Goal: Transaction & Acquisition: Purchase product/service

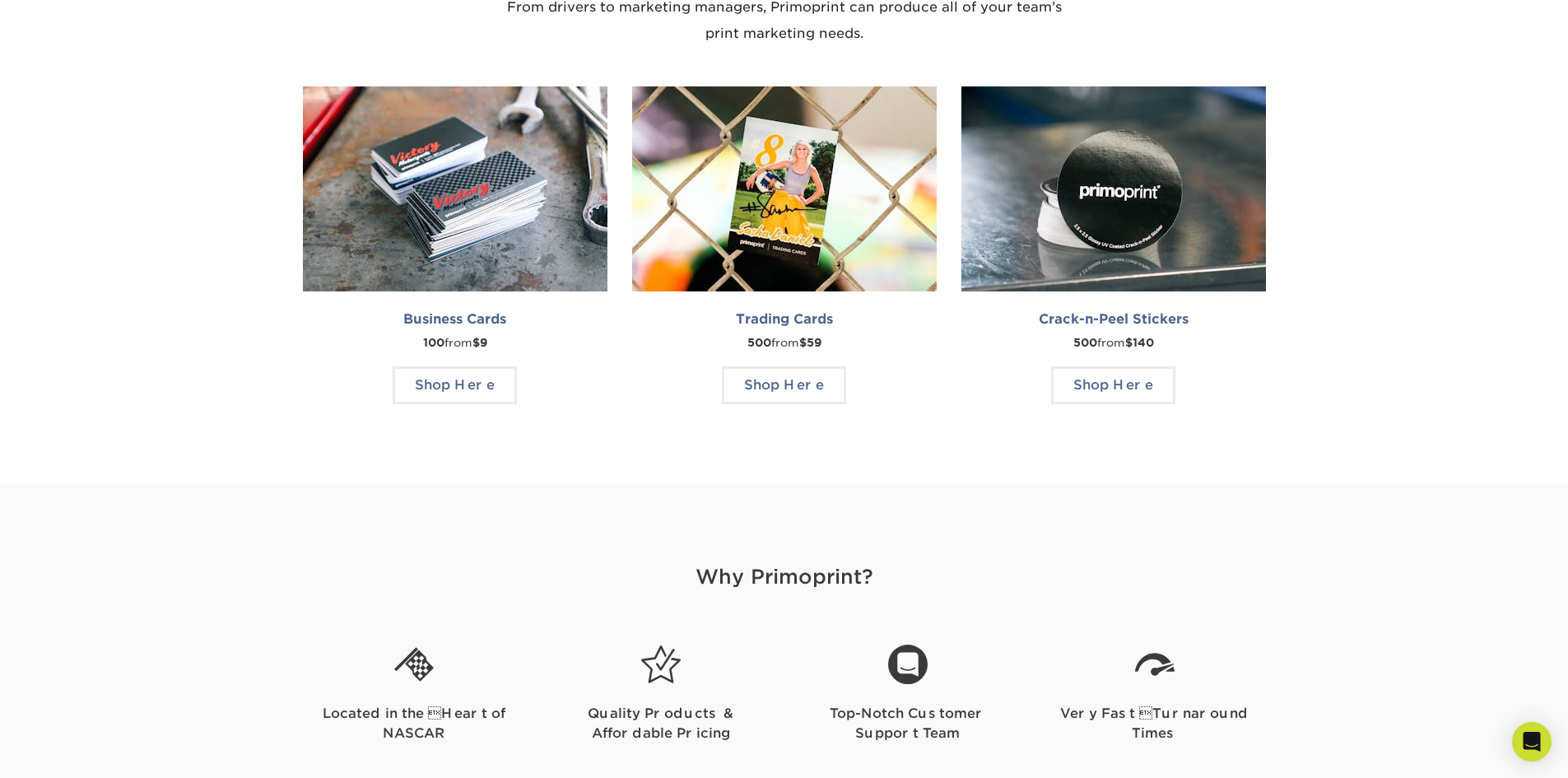
scroll to position [1482, 0]
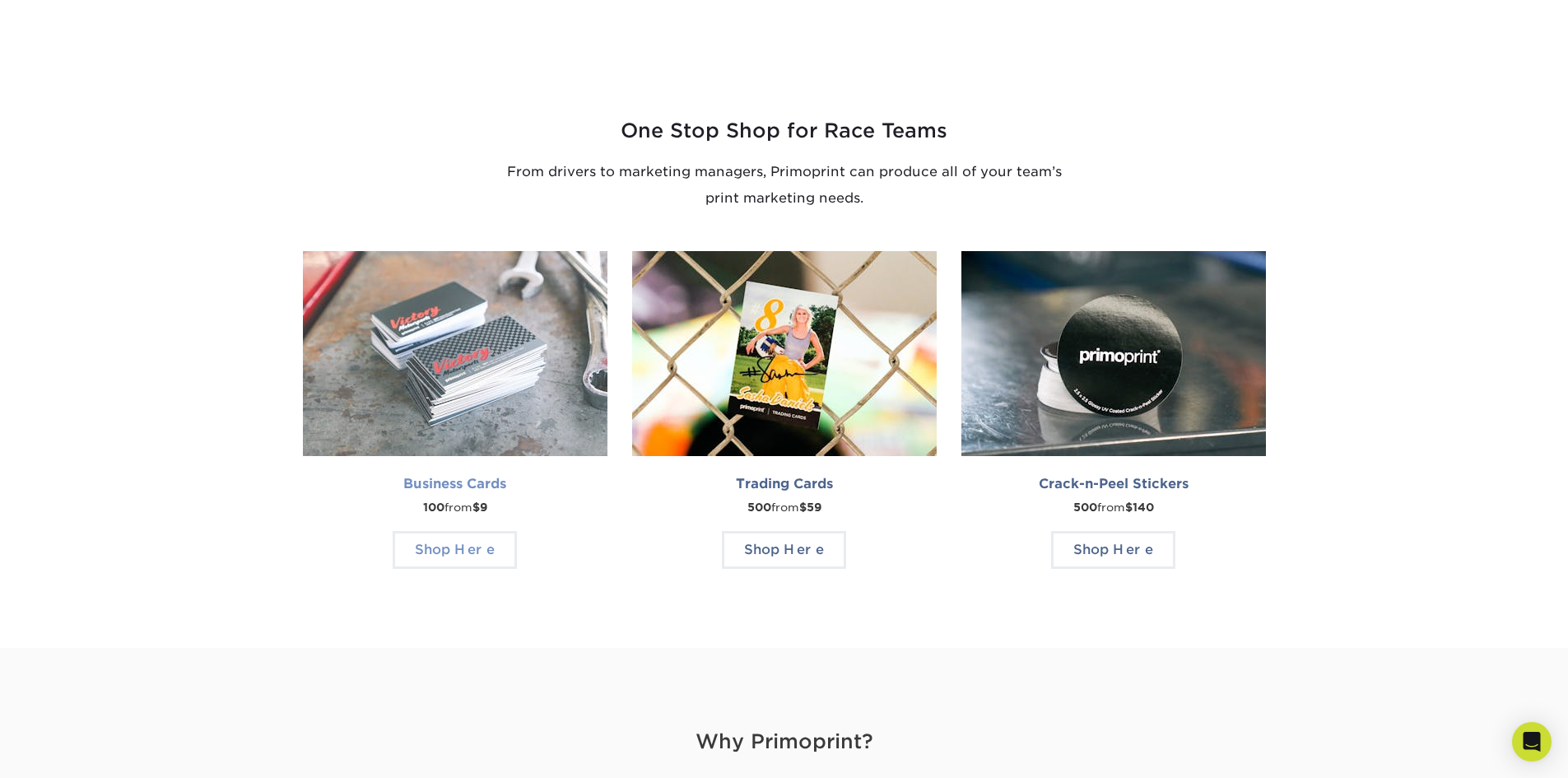
click at [493, 355] on img at bounding box center [455, 353] width 305 height 205
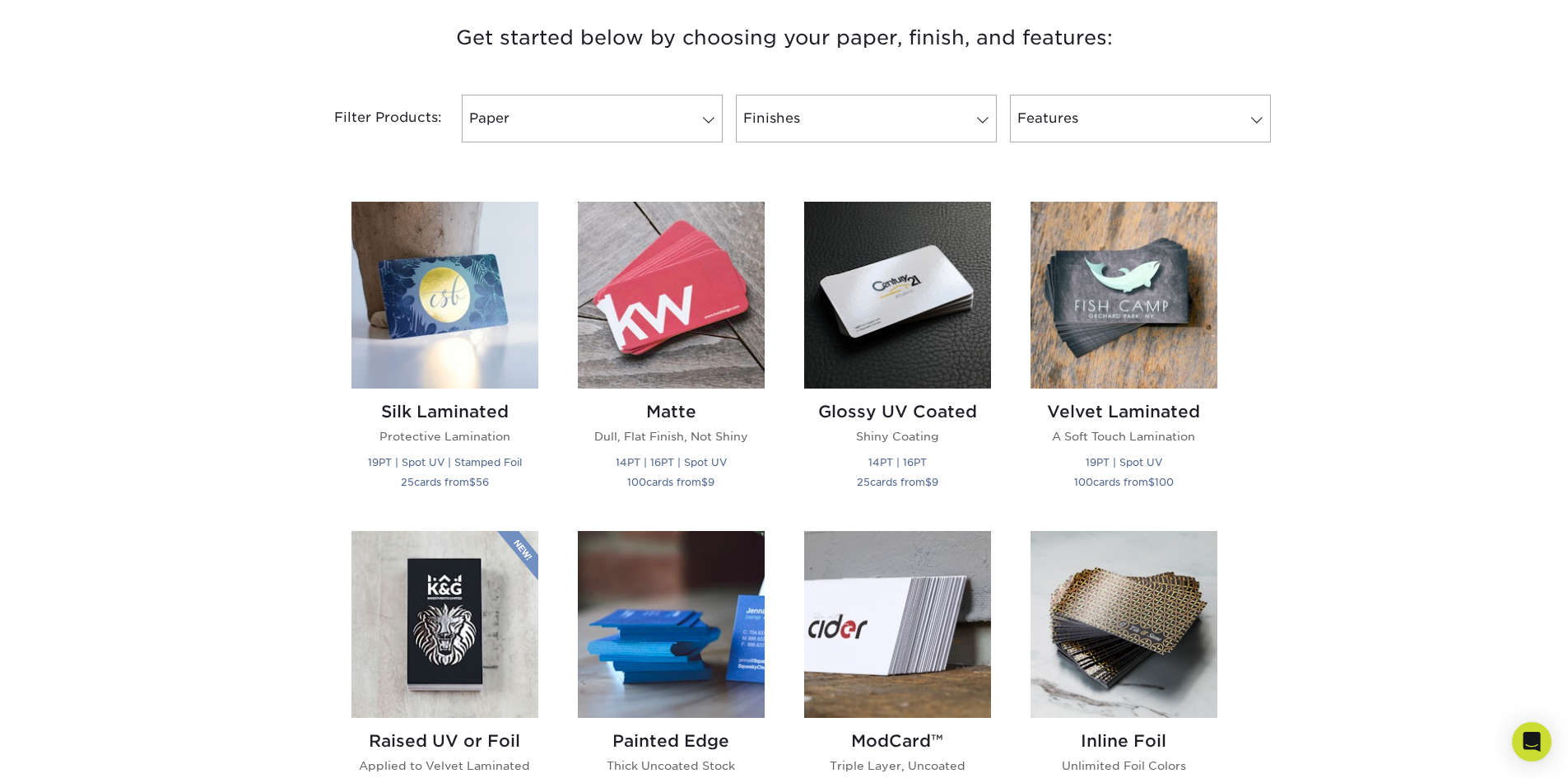
scroll to position [659, 0]
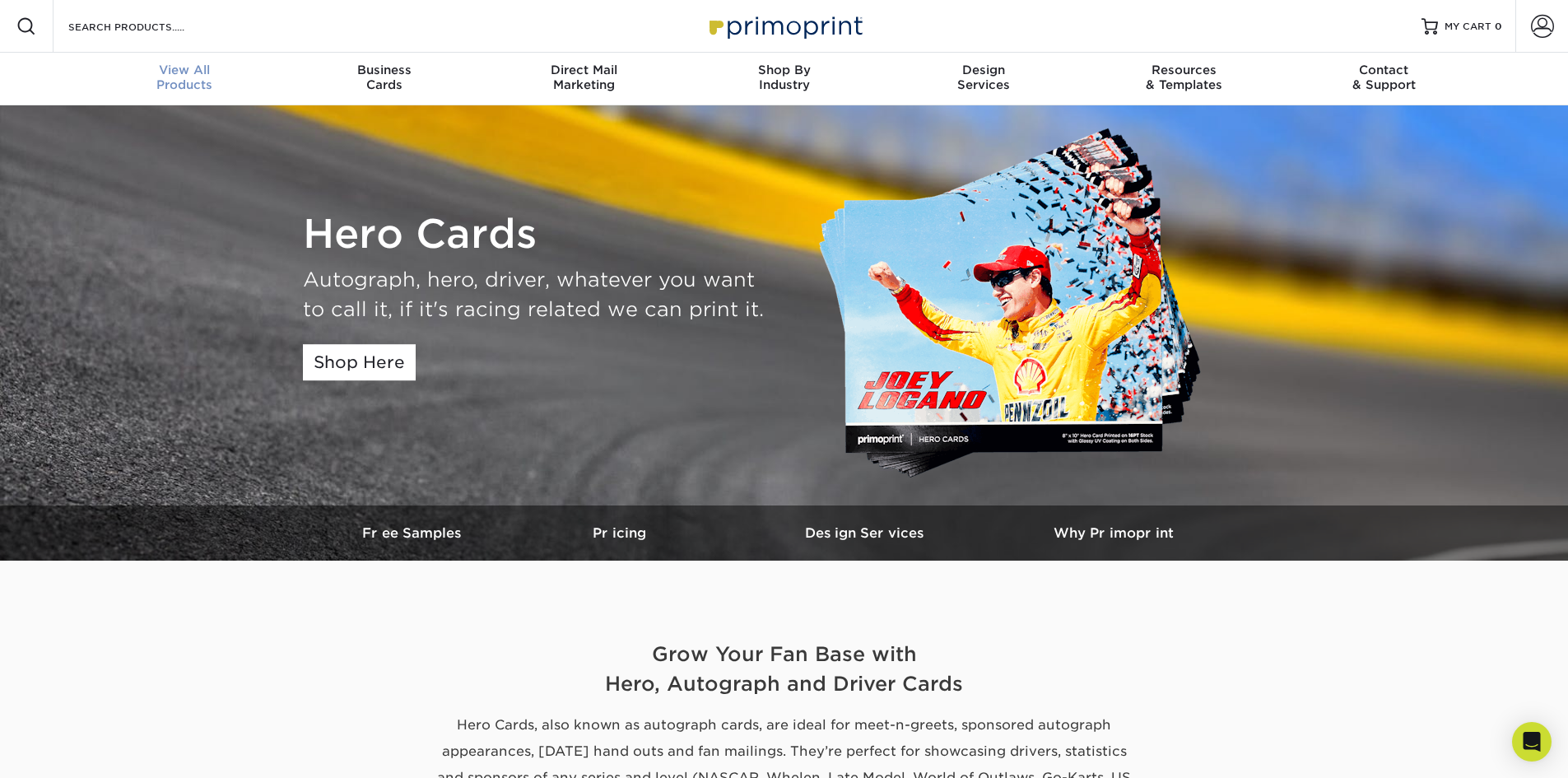
click at [193, 77] on span "View All" at bounding box center [184, 70] width 200 height 15
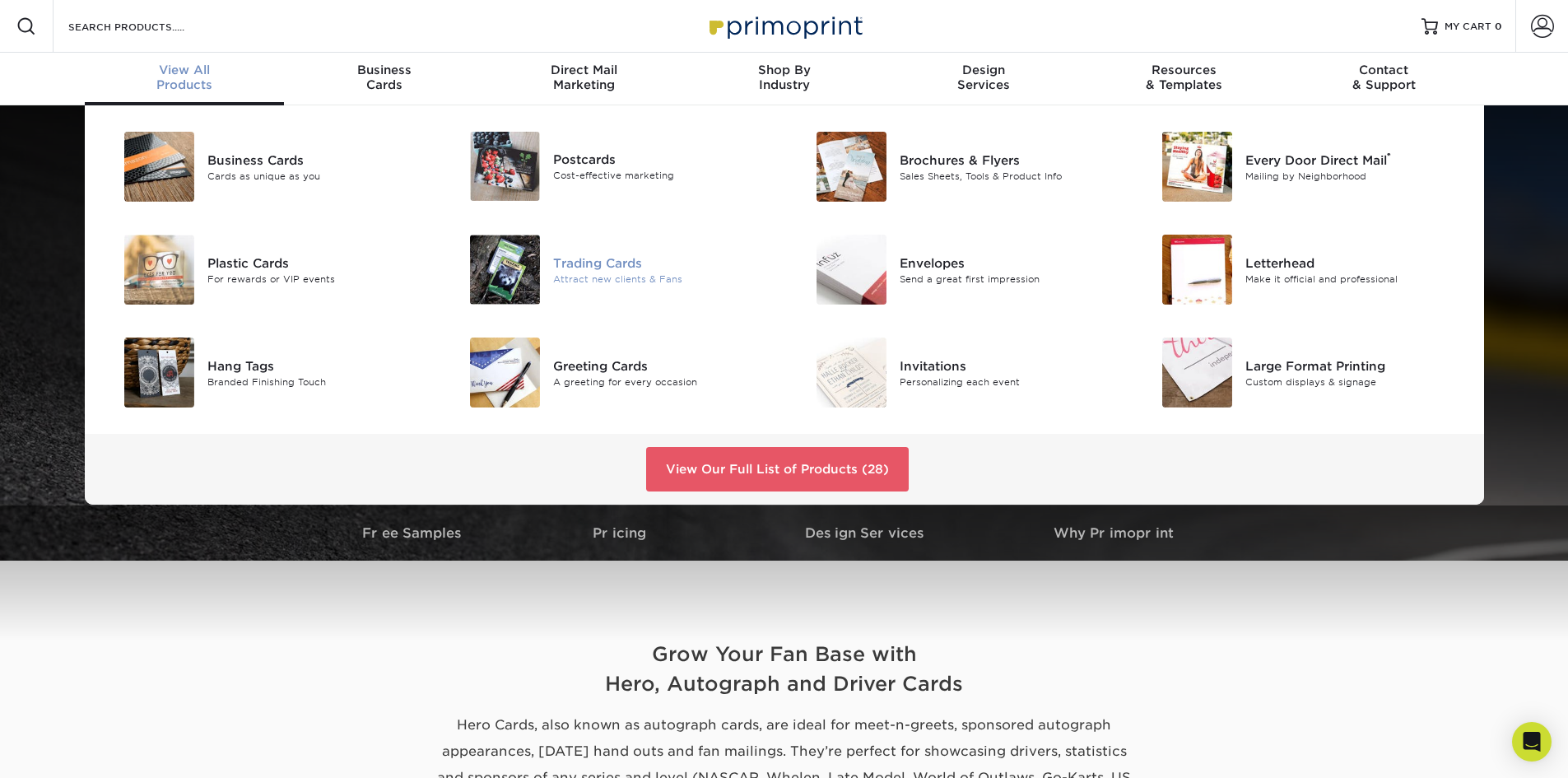
click at [594, 267] on div "Trading Cards" at bounding box center [663, 263] width 218 height 18
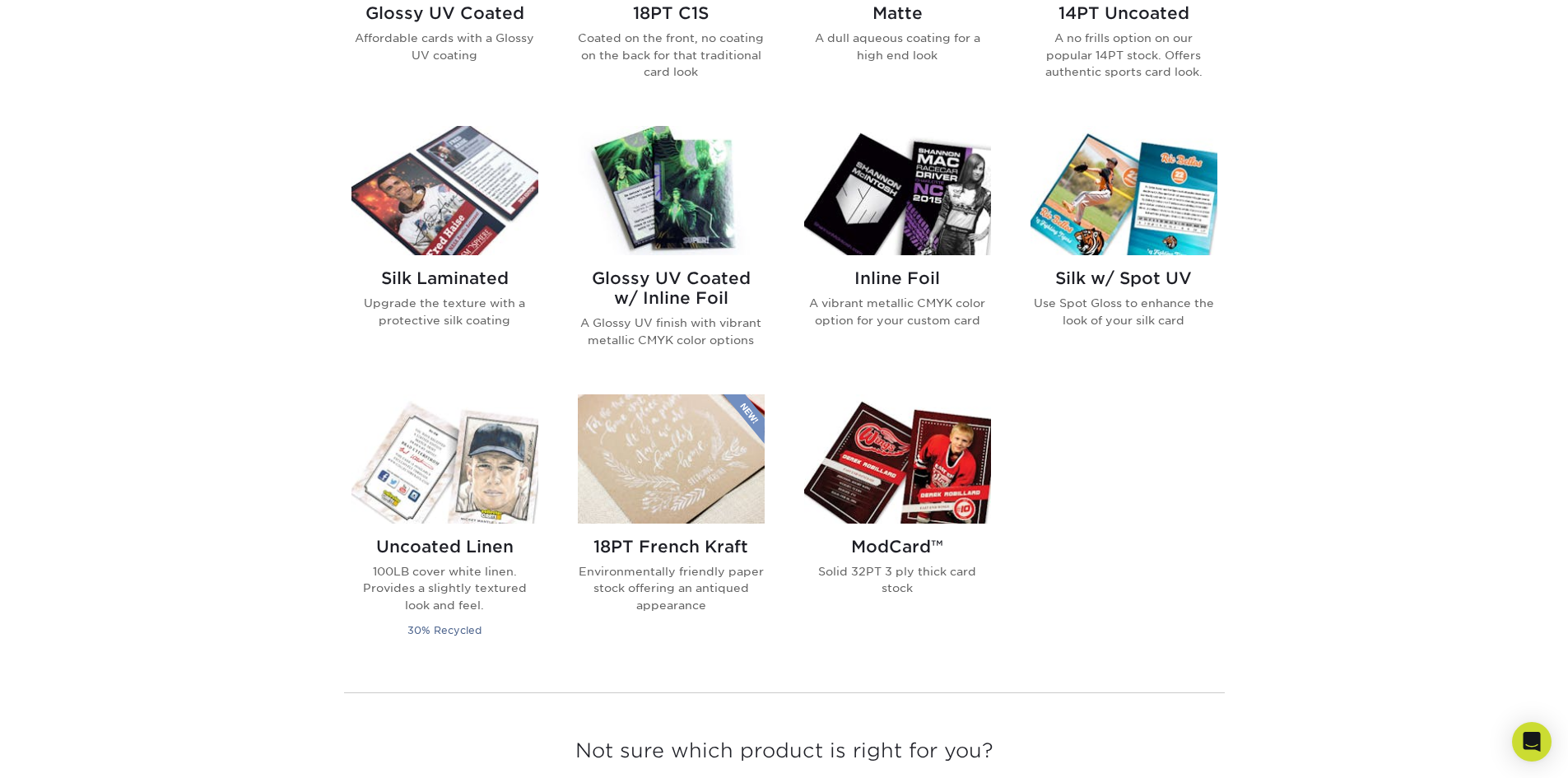
scroll to position [988, 0]
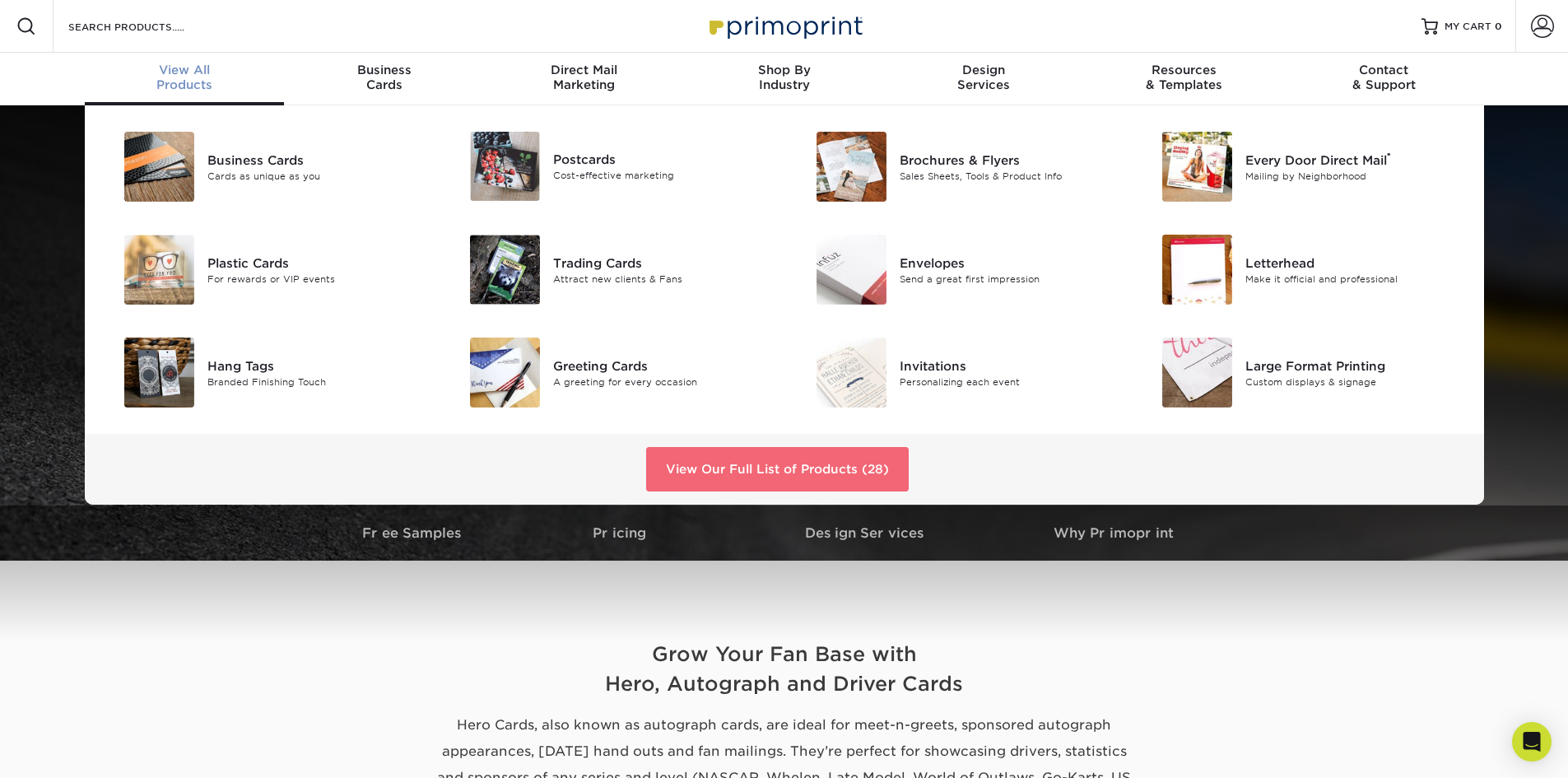
click at [801, 459] on link "View Our Full List of Products (28)" at bounding box center [777, 469] width 262 height 44
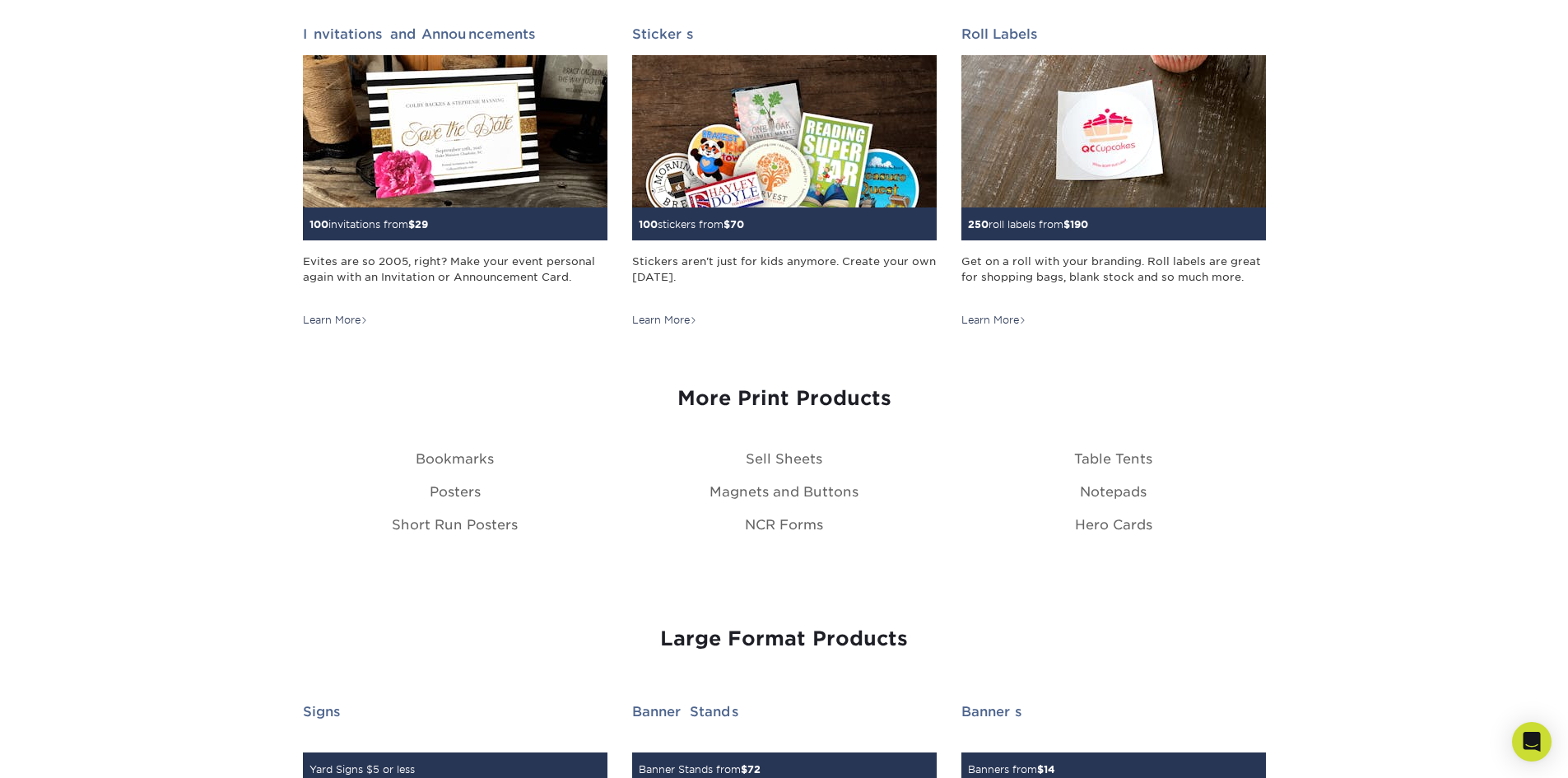
scroll to position [1729, 0]
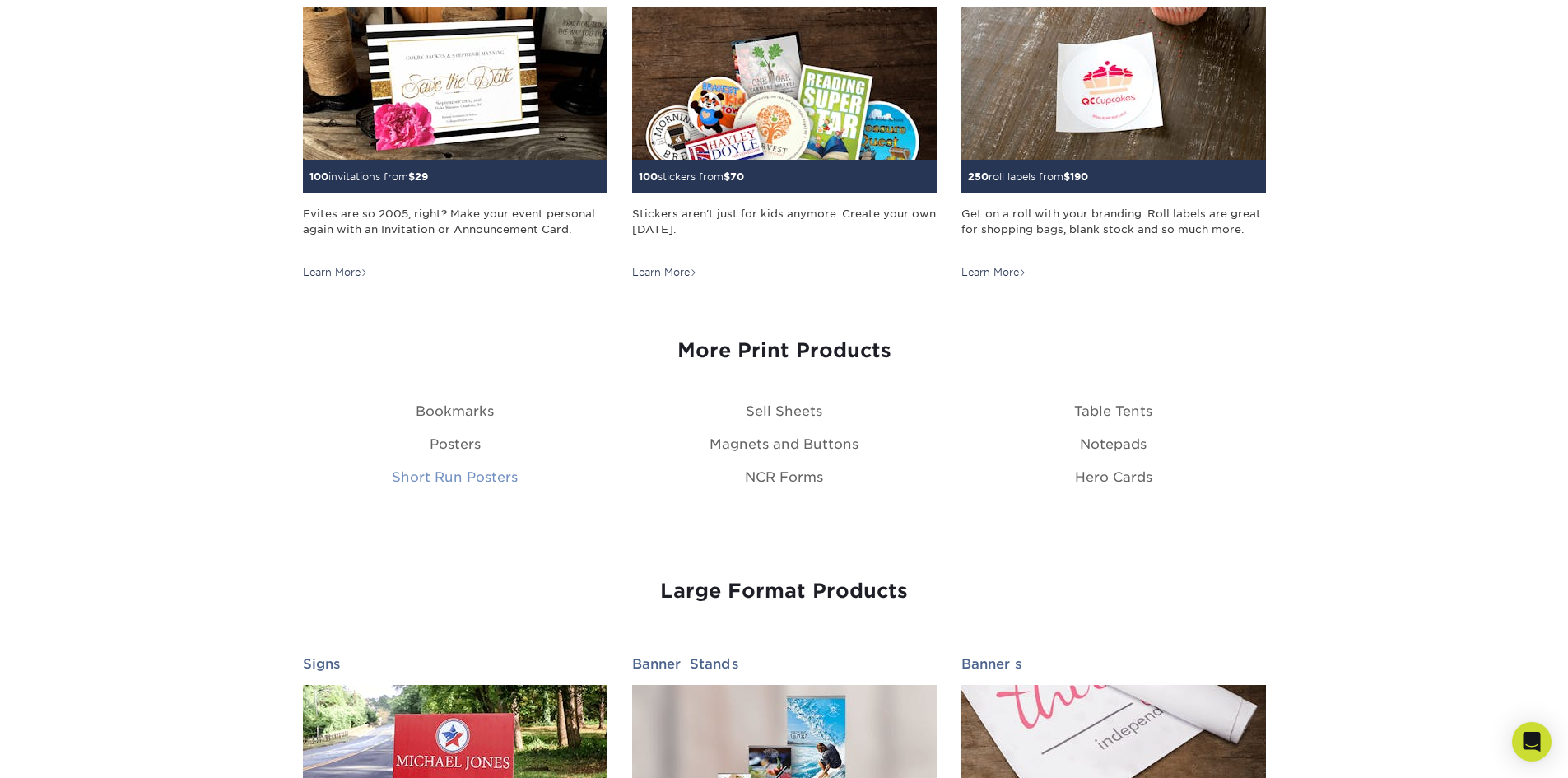
click at [484, 478] on link "Short Run Posters" at bounding box center [454, 477] width 126 height 16
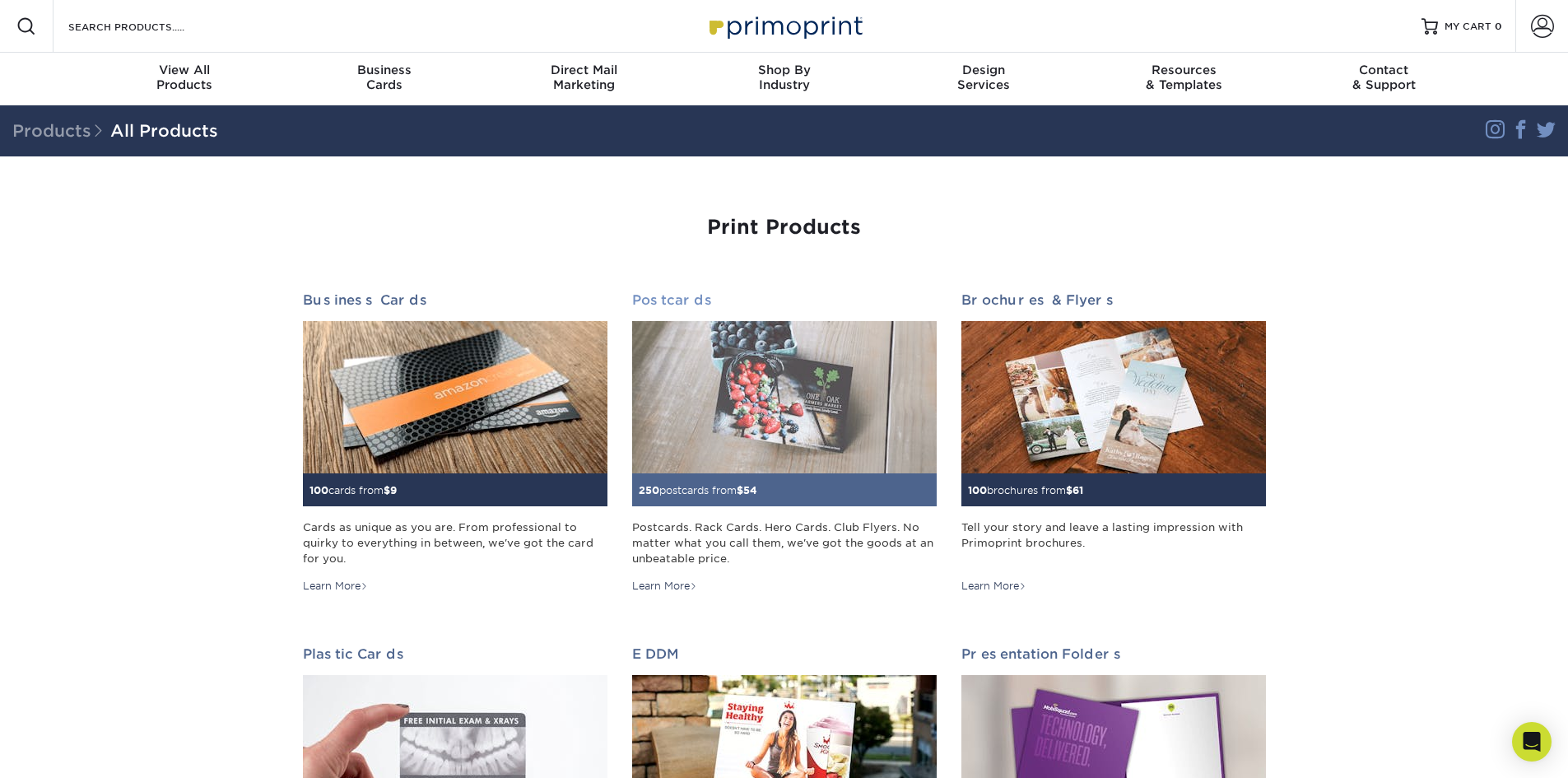
click at [771, 382] on img at bounding box center [784, 396] width 305 height 152
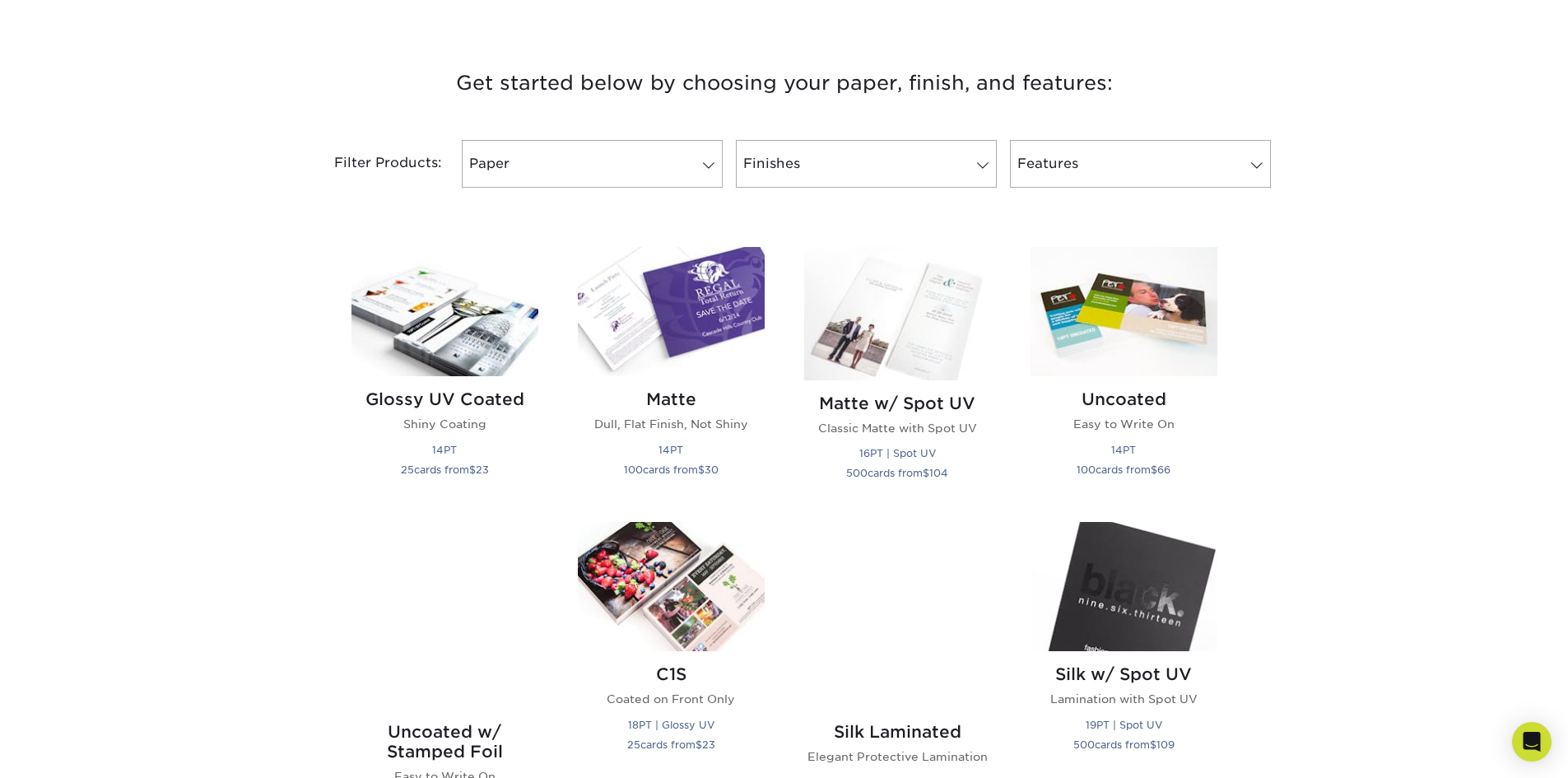
scroll to position [659, 0]
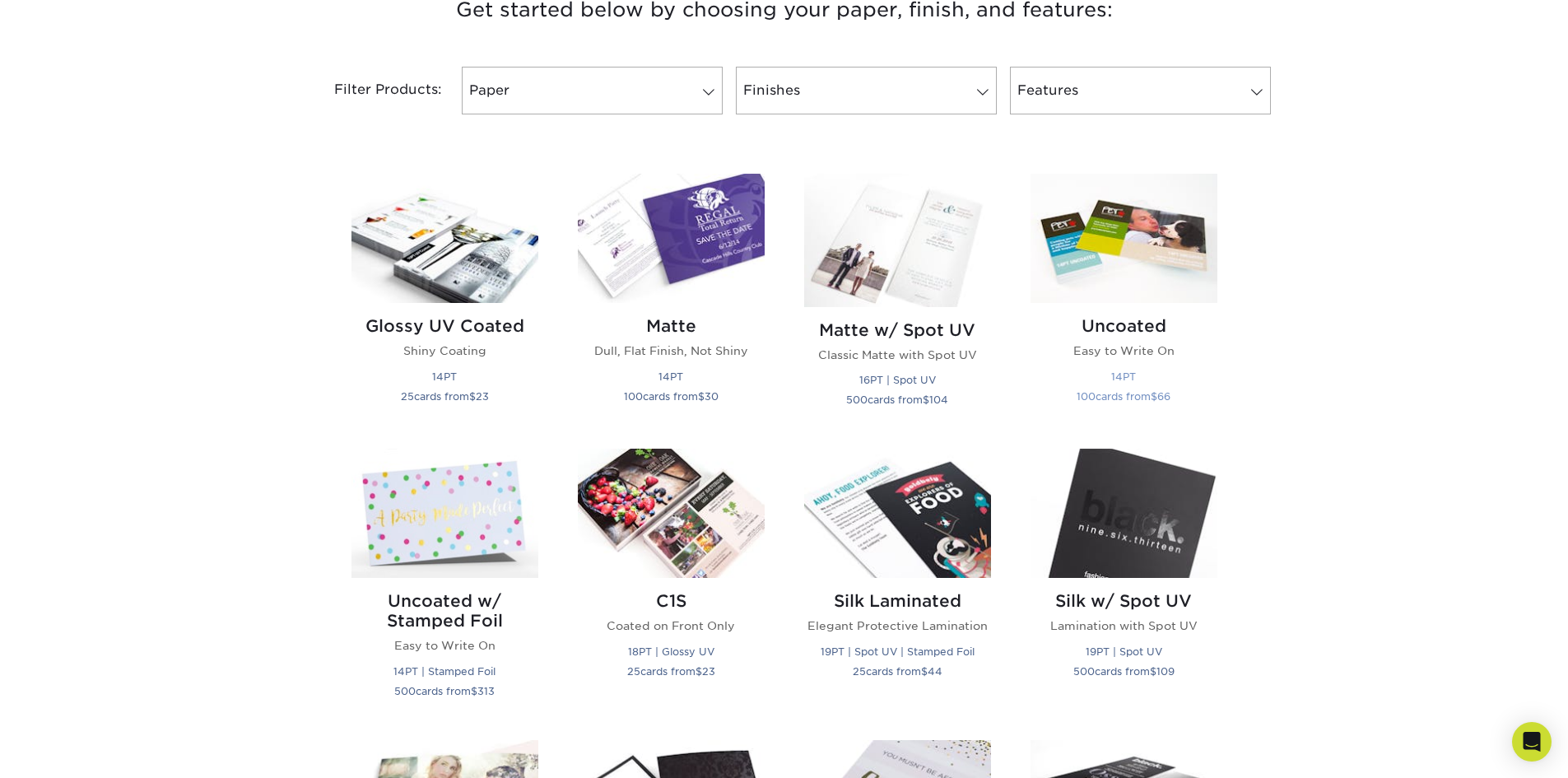
click at [1132, 250] on img at bounding box center [1124, 238] width 187 height 129
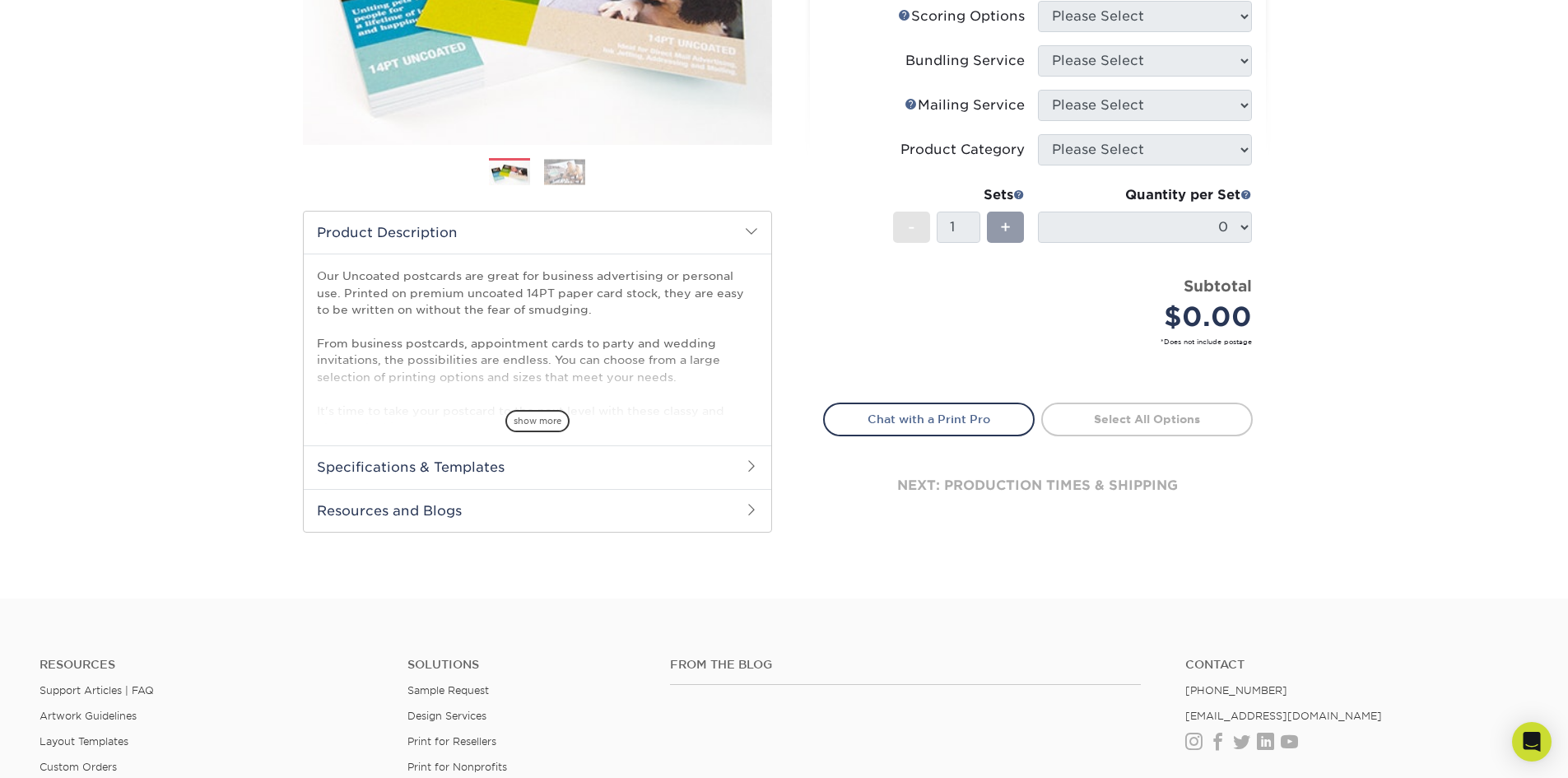
scroll to position [412, 0]
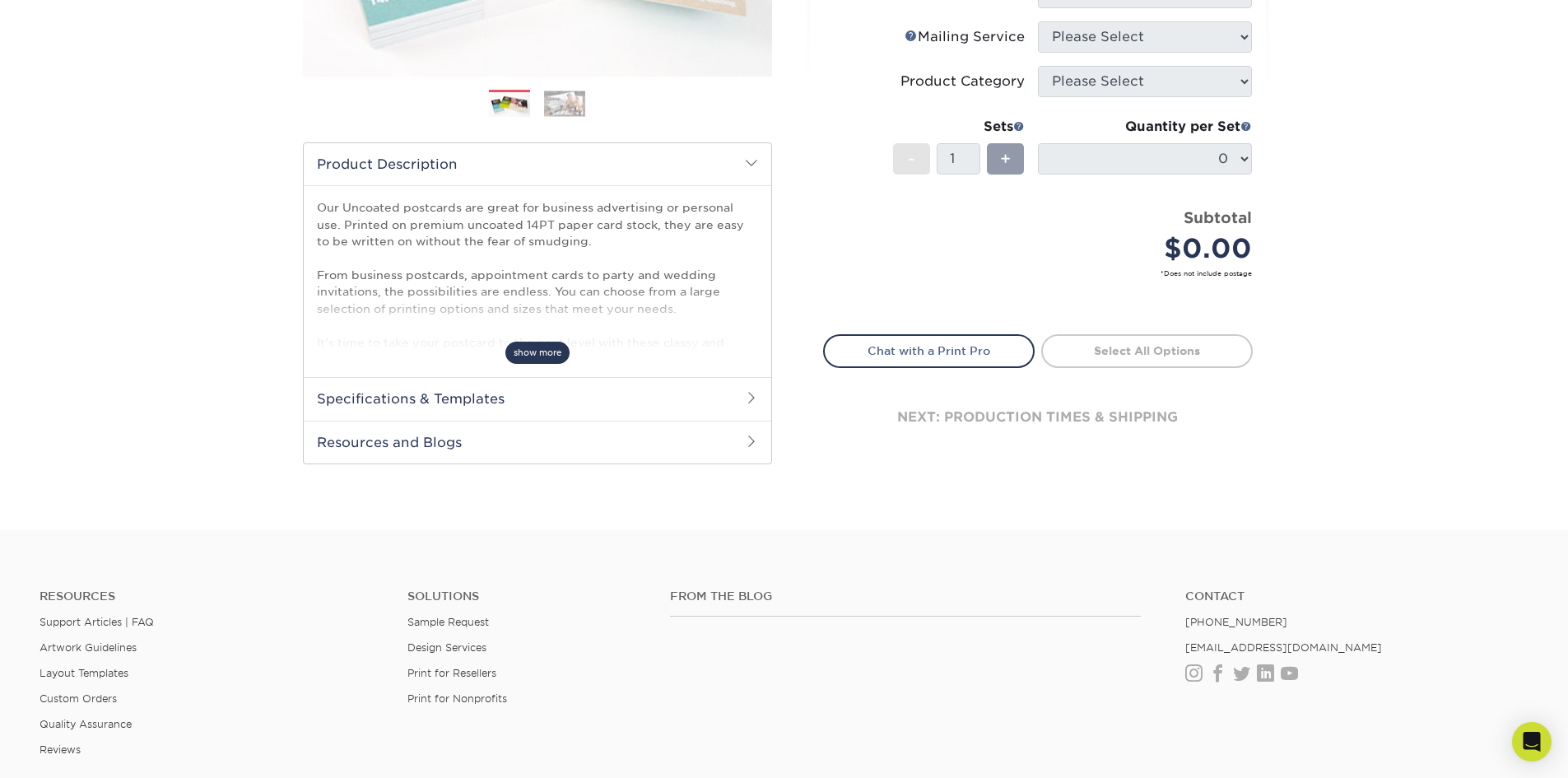
click at [554, 348] on span "show more" at bounding box center [537, 352] width 64 height 23
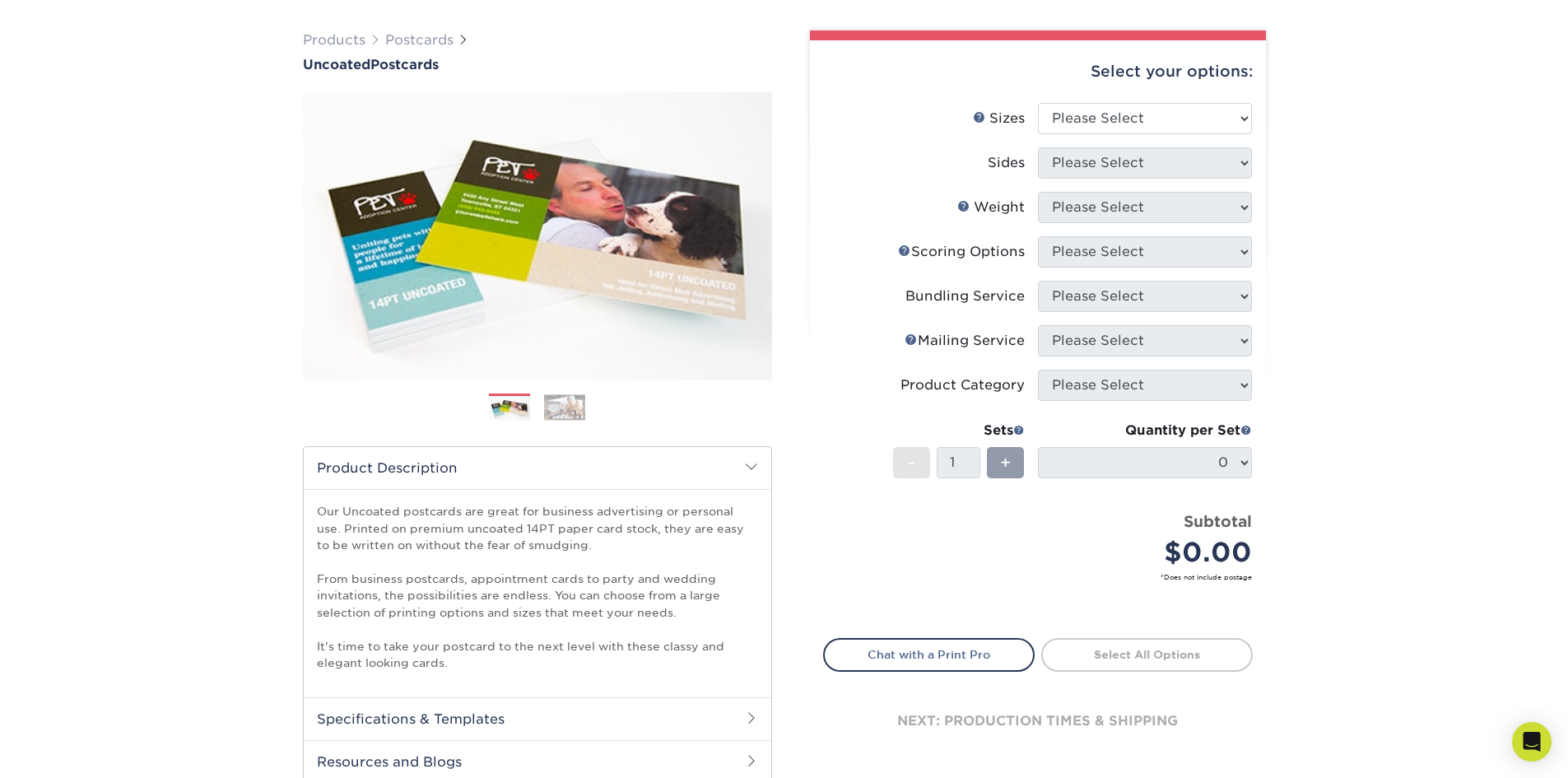
scroll to position [83, 0]
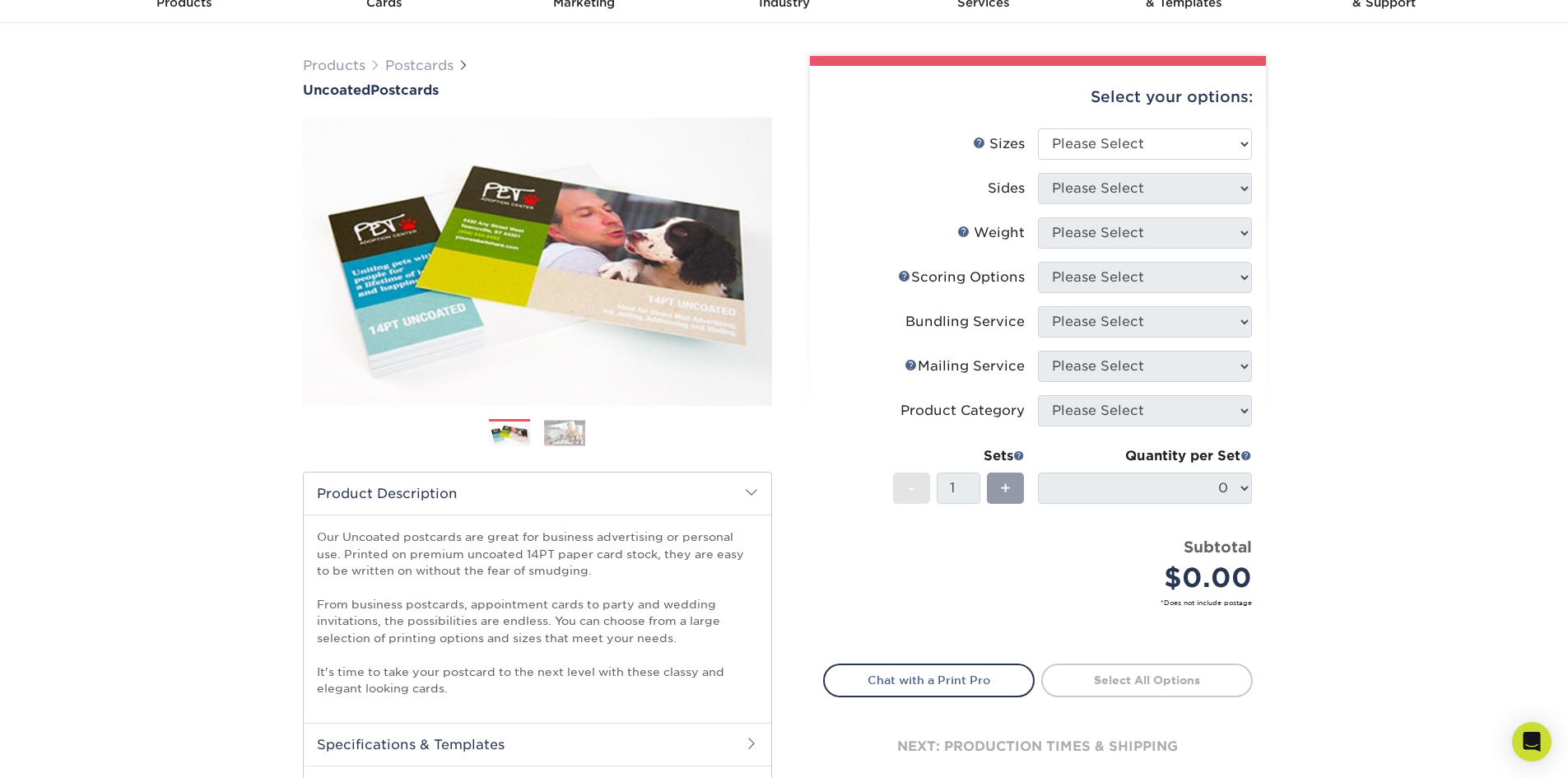
click at [573, 429] on img at bounding box center [564, 433] width 41 height 26
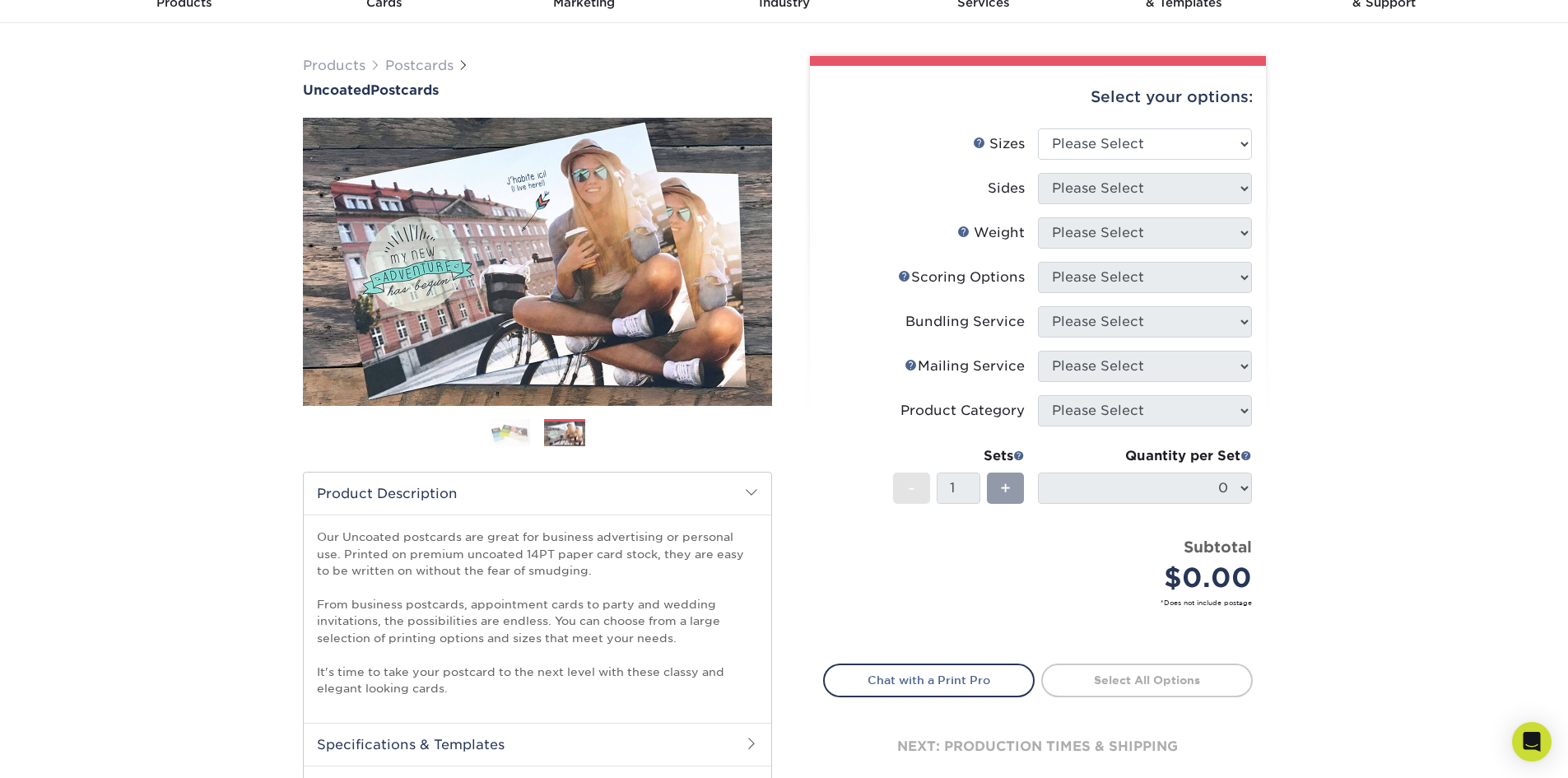
click at [517, 432] on img at bounding box center [509, 432] width 41 height 29
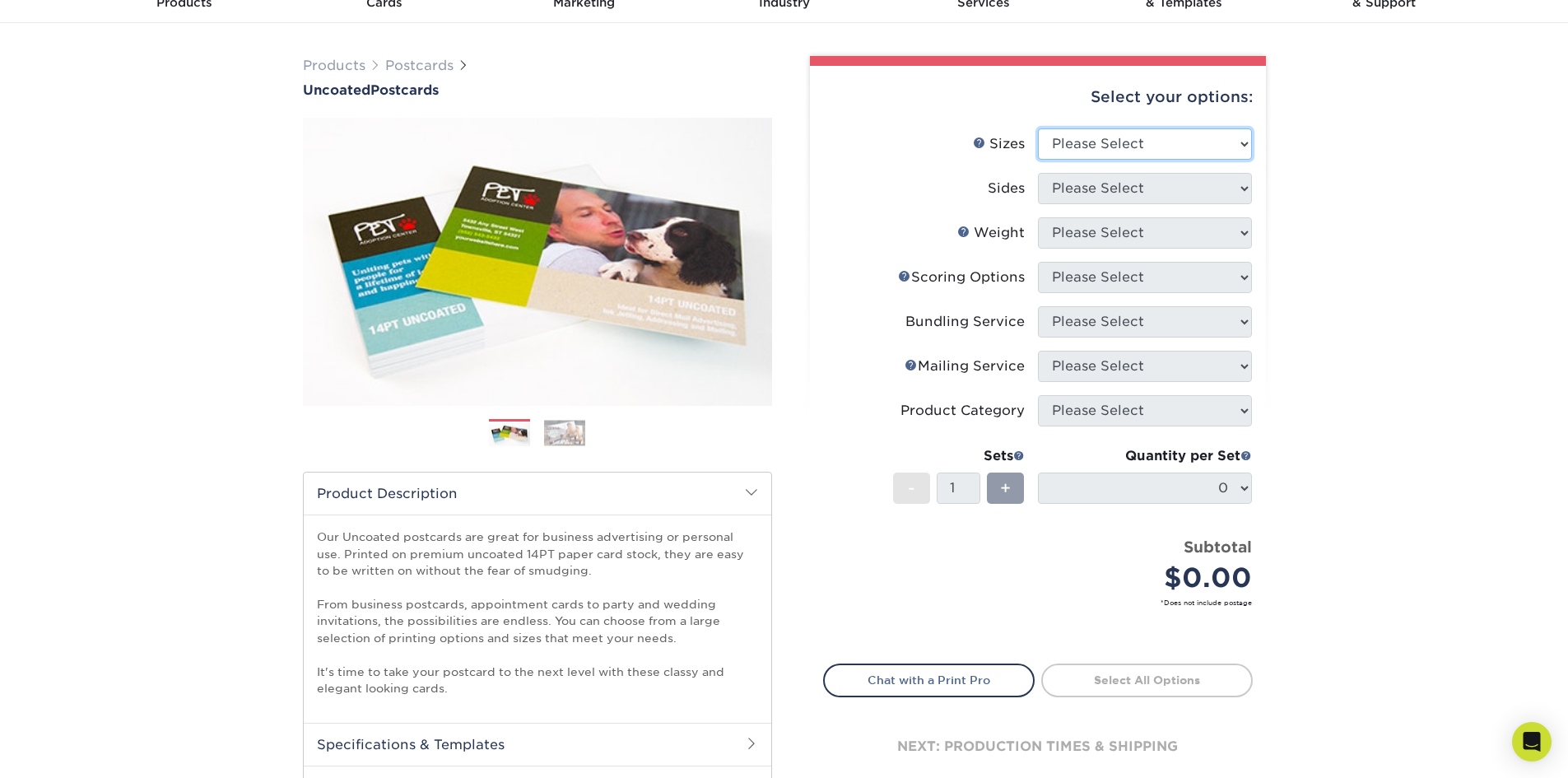
click at [1243, 146] on select "Please Select 1.5" x 7" 2" x 8" 2.12" x 5.5" 2.75" x 4.25" 2.75" x 8.5" 3" x 4"…" at bounding box center [1145, 145] width 214 height 31
select select "4.00x6.00"
click at [1038, 129] on select "Please Select 1.5" x 7" 2" x 8" 2.12" x 5.5" 2.75" x 4.25" 2.75" x 8.5" 3" x 4"…" at bounding box center [1145, 145] width 214 height 31
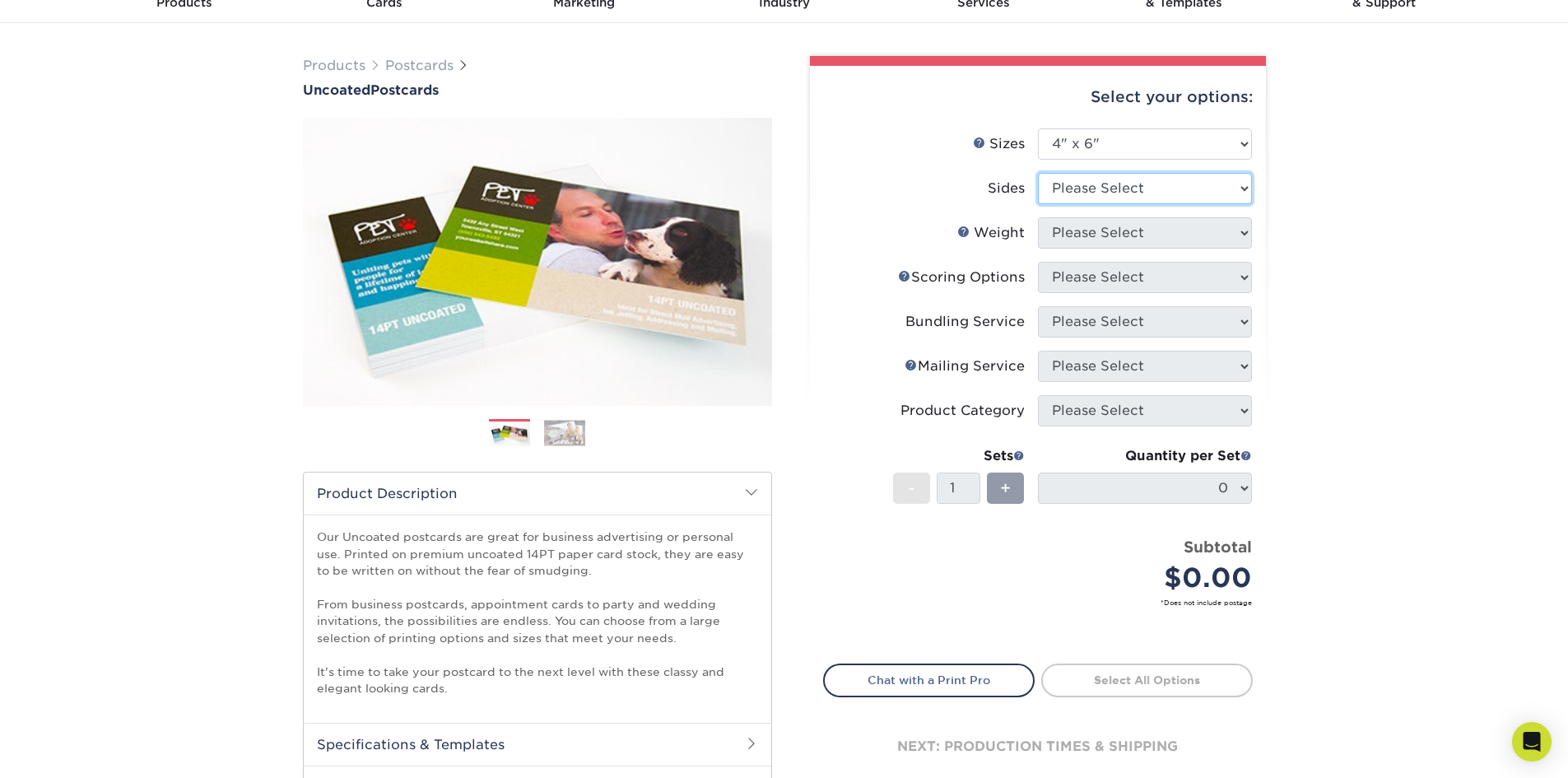
click at [1242, 182] on select "Please Select Print Both Sides Print Front Only" at bounding box center [1145, 189] width 214 height 31
select select "13abbda7-1d64-4f25-8bb2-c179b224825d"
click at [1038, 173] on select "Please Select Print Both Sides Print Front Only" at bounding box center [1145, 189] width 214 height 31
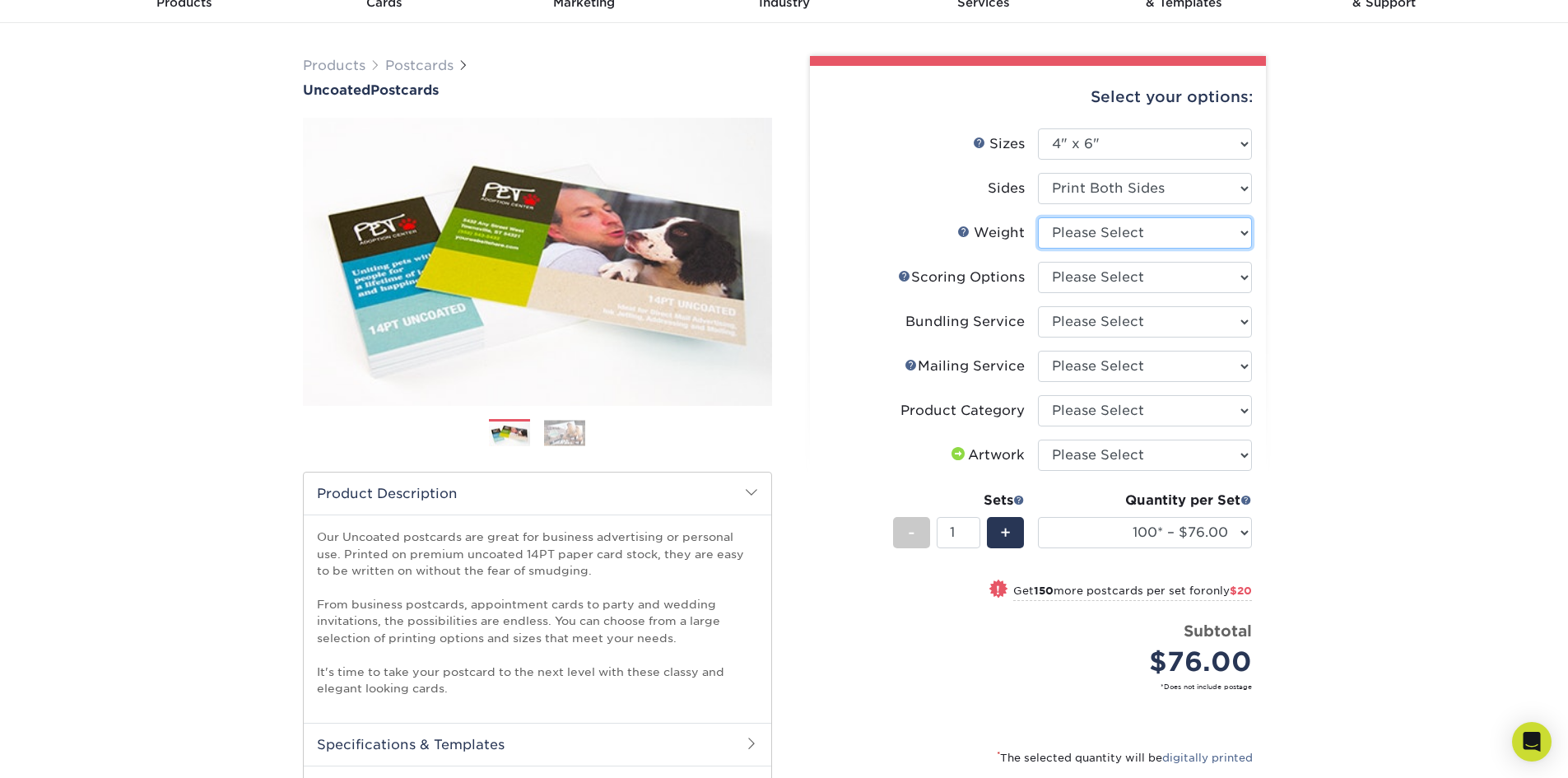
click at [1246, 232] on select "Please Select 14PT Uncoated" at bounding box center [1145, 233] width 214 height 31
select select "14PT Uncoated"
click at [1038, 217] on select "Please Select 14PT Uncoated" at bounding box center [1145, 233] width 214 height 31
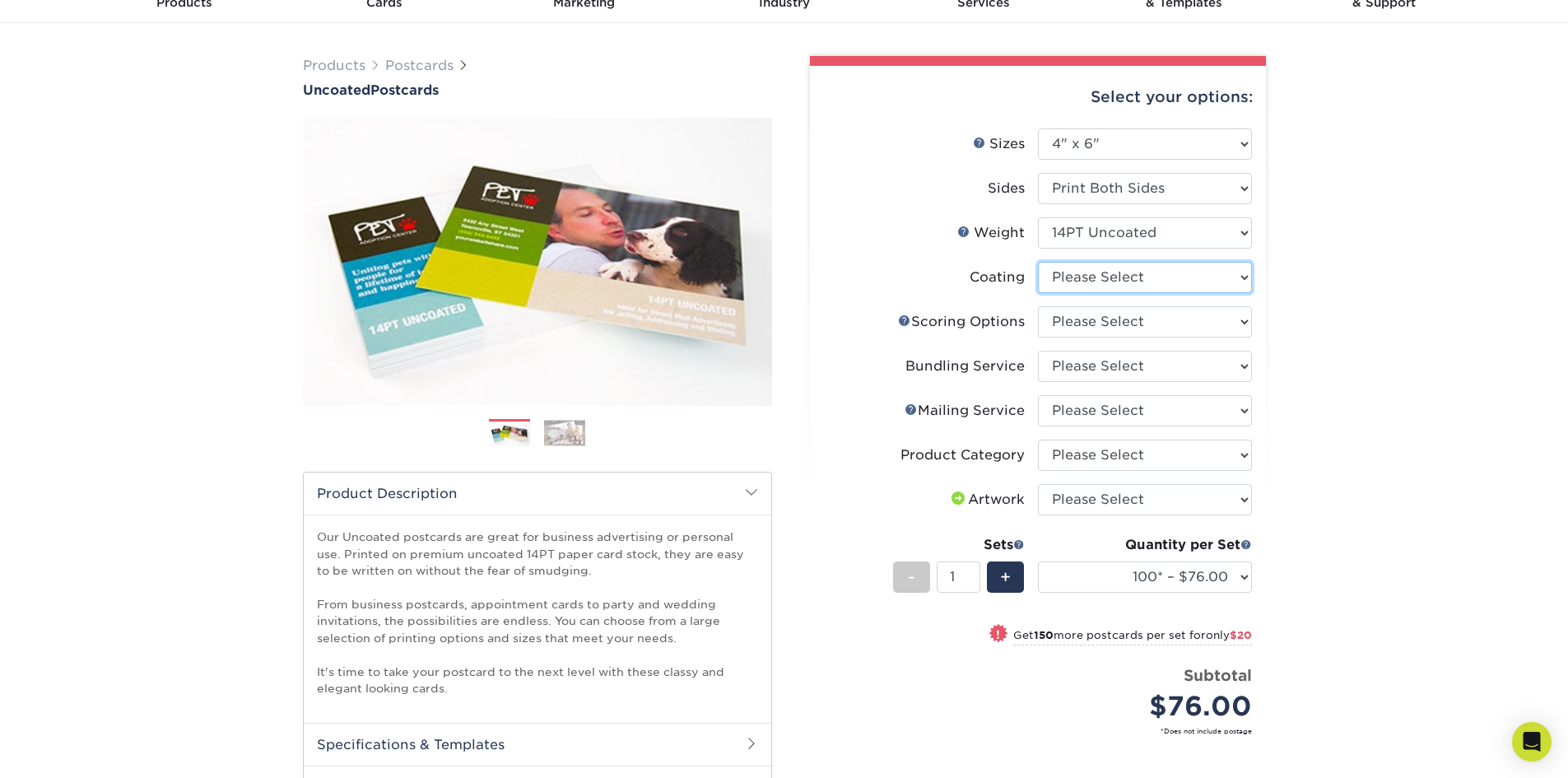
click at [1241, 274] on select at bounding box center [1145, 277] width 214 height 31
select select "3e7618de-abca-4bda-9f97-8b9129e913d8"
click at [1038, 262] on select at bounding box center [1145, 277] width 214 height 31
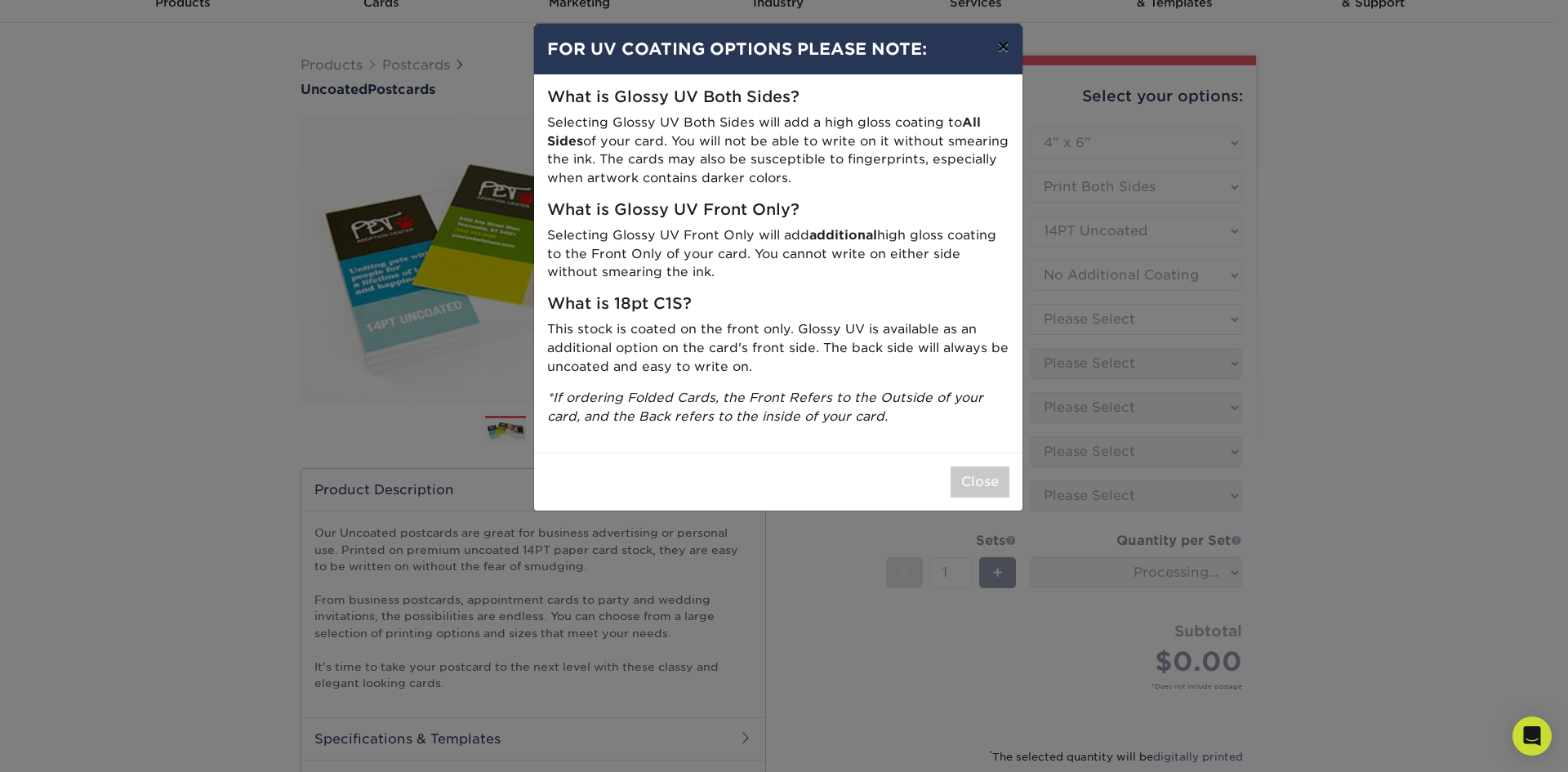
click at [1002, 53] on button "×" at bounding box center [1003, 46] width 38 height 46
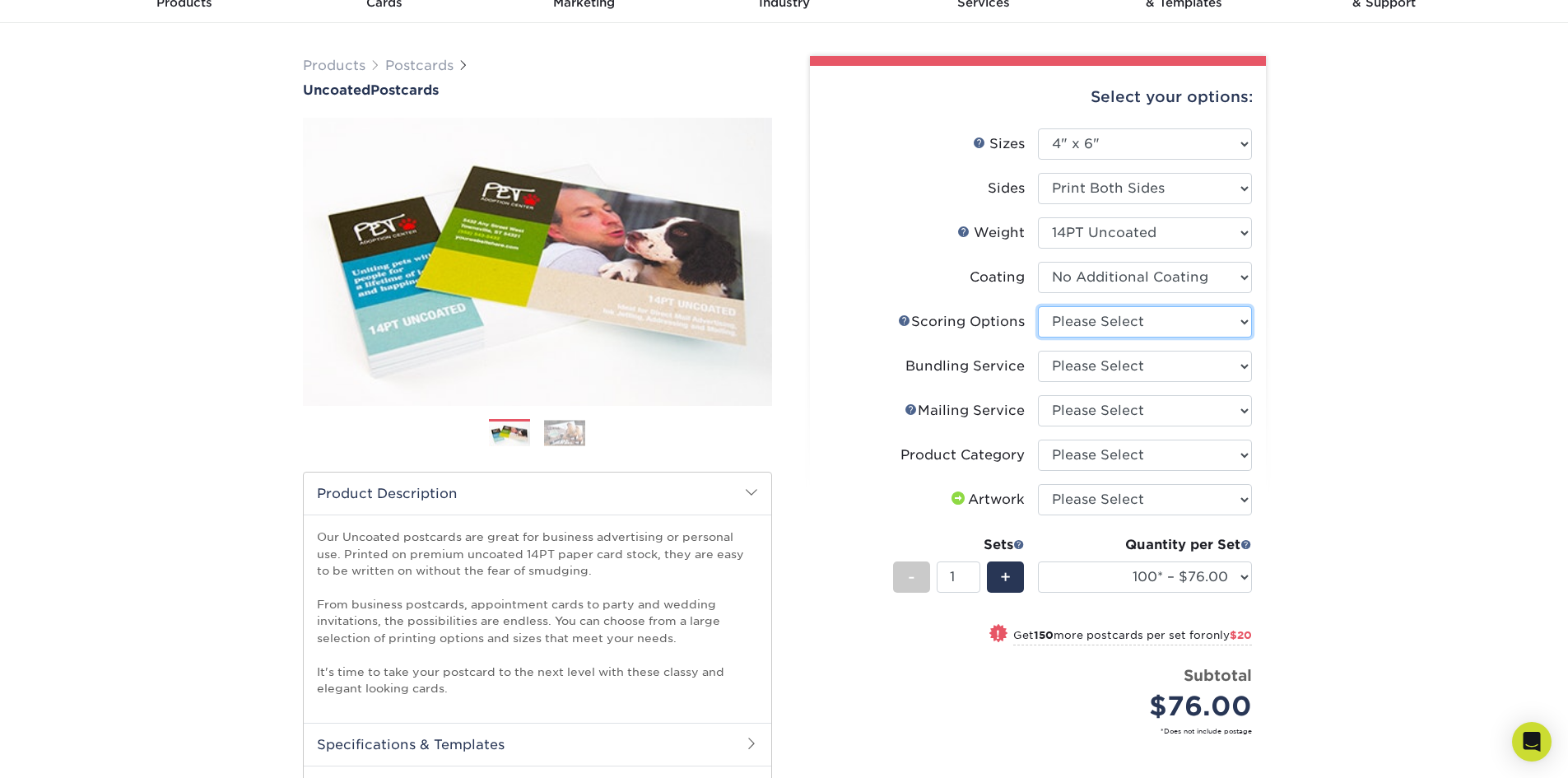
click at [1246, 322] on select "Please Select No Scoring One Score" at bounding box center [1145, 322] width 214 height 31
select select "16ebe401-5398-422d-8cb0-f3adbb82deb5"
click at [1038, 306] on select "Please Select No Scoring One Score" at bounding box center [1145, 322] width 214 height 31
click at [1241, 366] on select "Please Select No Bundling Services Yes, Bundles of 50 (+2 Days) Yes, Bundles of…" at bounding box center [1145, 367] width 214 height 31
select select "58689abb-25c0-461c-a4c3-a80b627d6649"
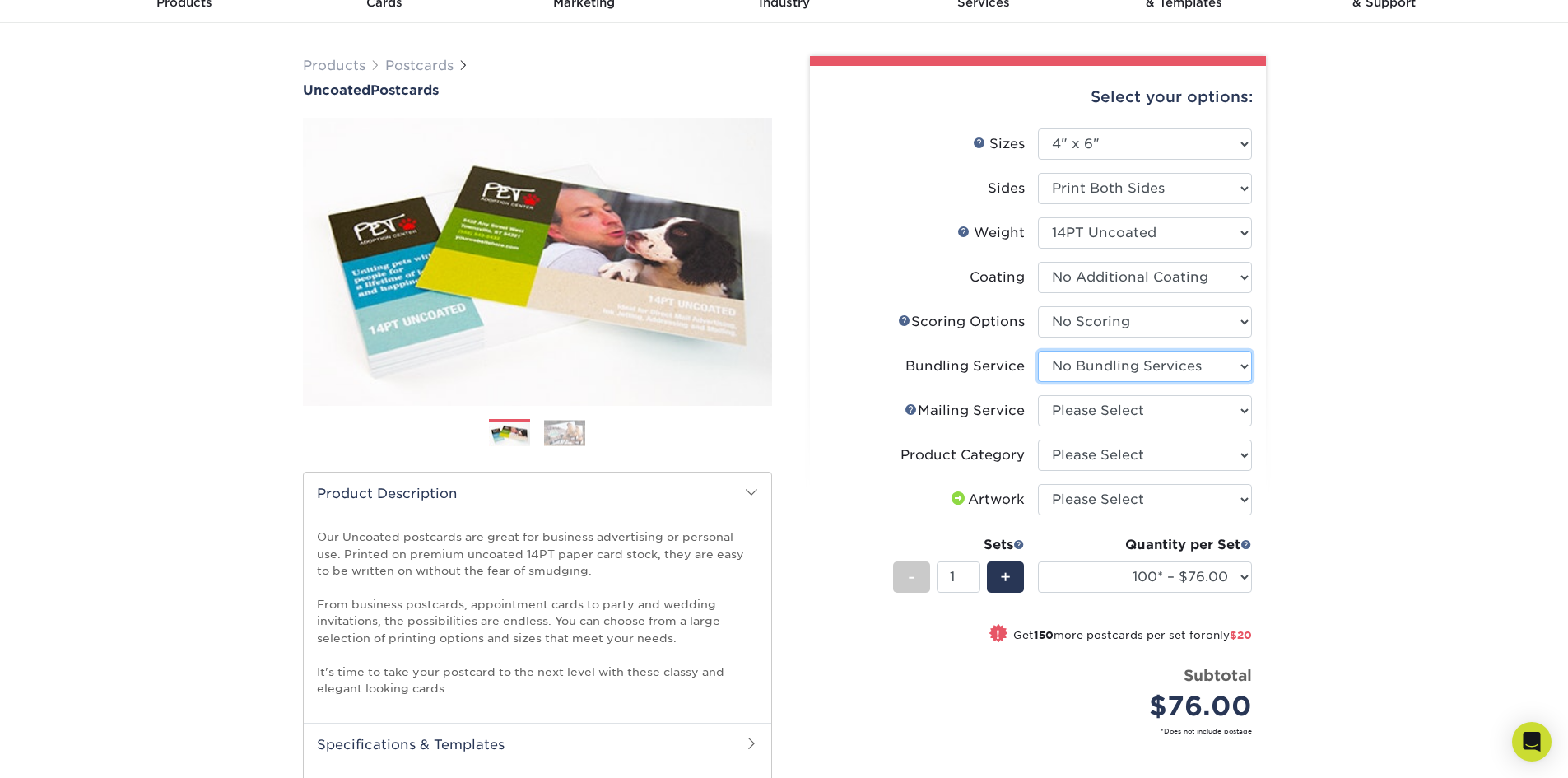
click at [1038, 351] on select "Please Select No Bundling Services Yes, Bundles of 50 (+2 Days) Yes, Bundles of…" at bounding box center [1145, 367] width 214 height 31
click at [1243, 411] on select "Please Select No Direct Mailing Service No, I will mail/stamp/imprint Direct Ma…" at bounding box center [1145, 411] width 214 height 31
select select "3e5e9bdd-d78a-4c28-a41d-fe1407925ca6"
click at [1038, 395] on select "Please Select No Direct Mailing Service No, I will mail/stamp/imprint Direct Ma…" at bounding box center [1145, 411] width 214 height 31
click at [1241, 457] on select "Please Select Postcards" at bounding box center [1145, 455] width 214 height 31
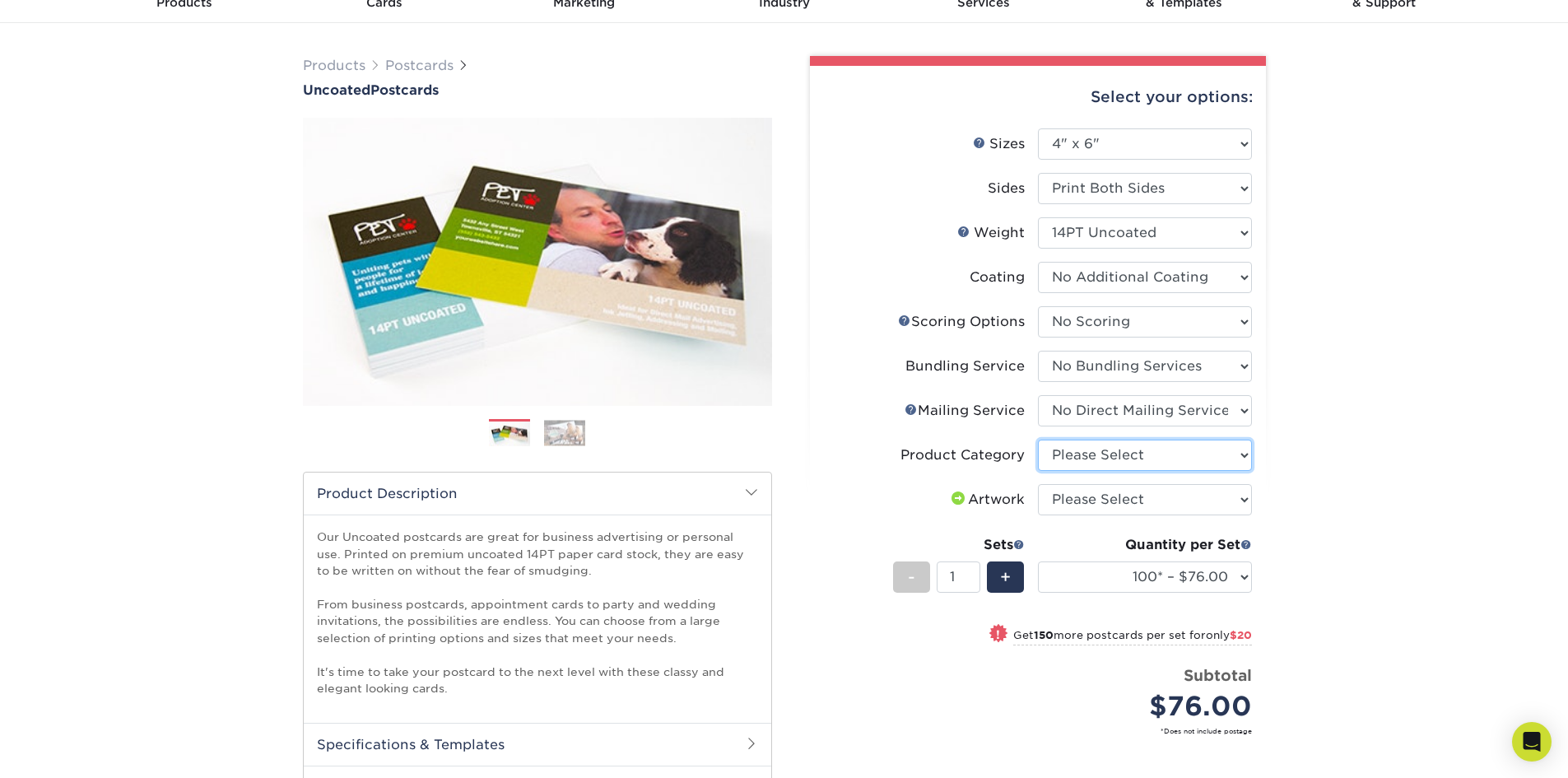
select select "9b7272e0-d6c8-4c3c-8e97-d3a1bcdab858"
click at [1038, 440] on select "Please Select Postcards" at bounding box center [1145, 455] width 214 height 31
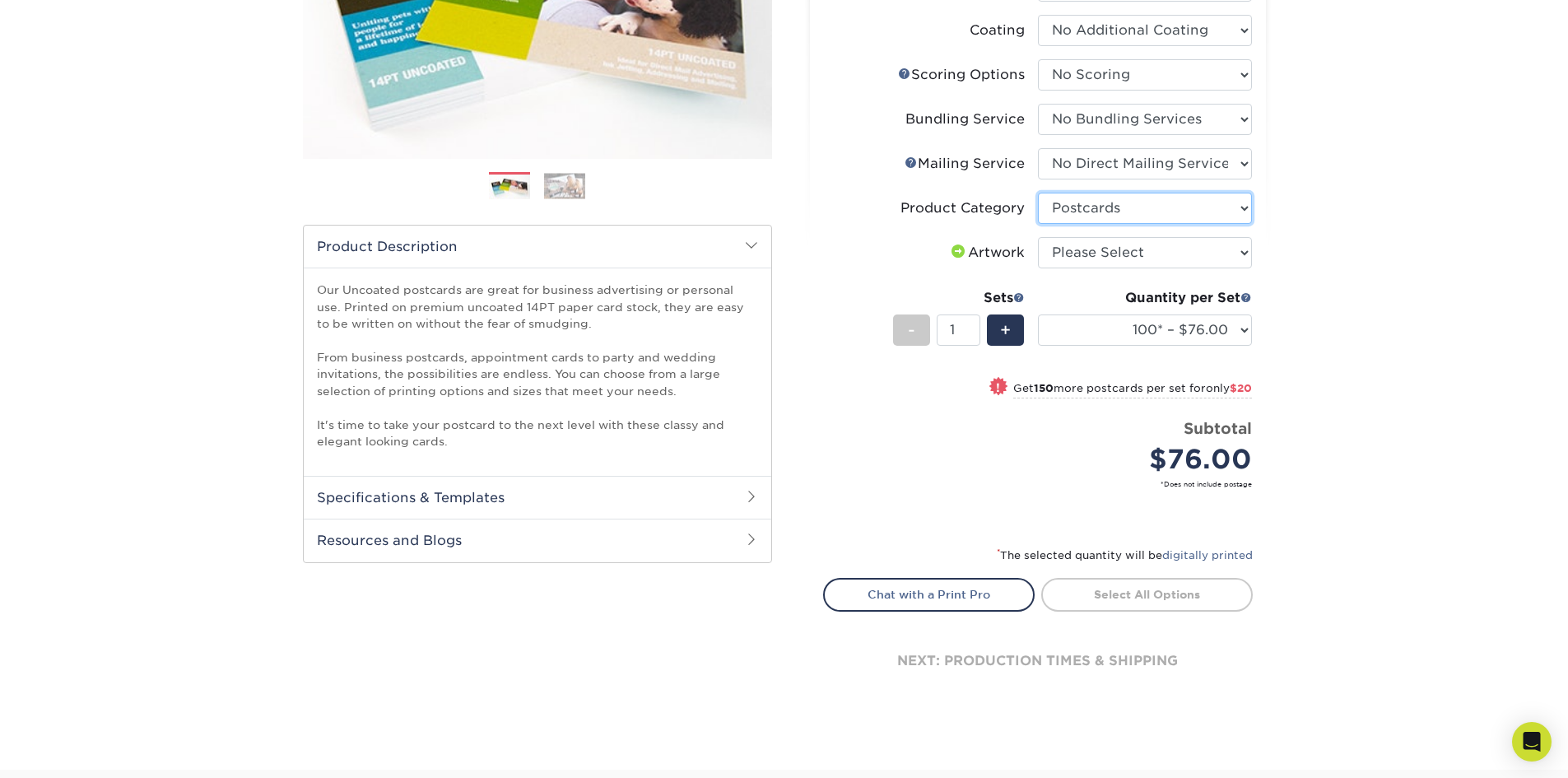
scroll to position [412, 0]
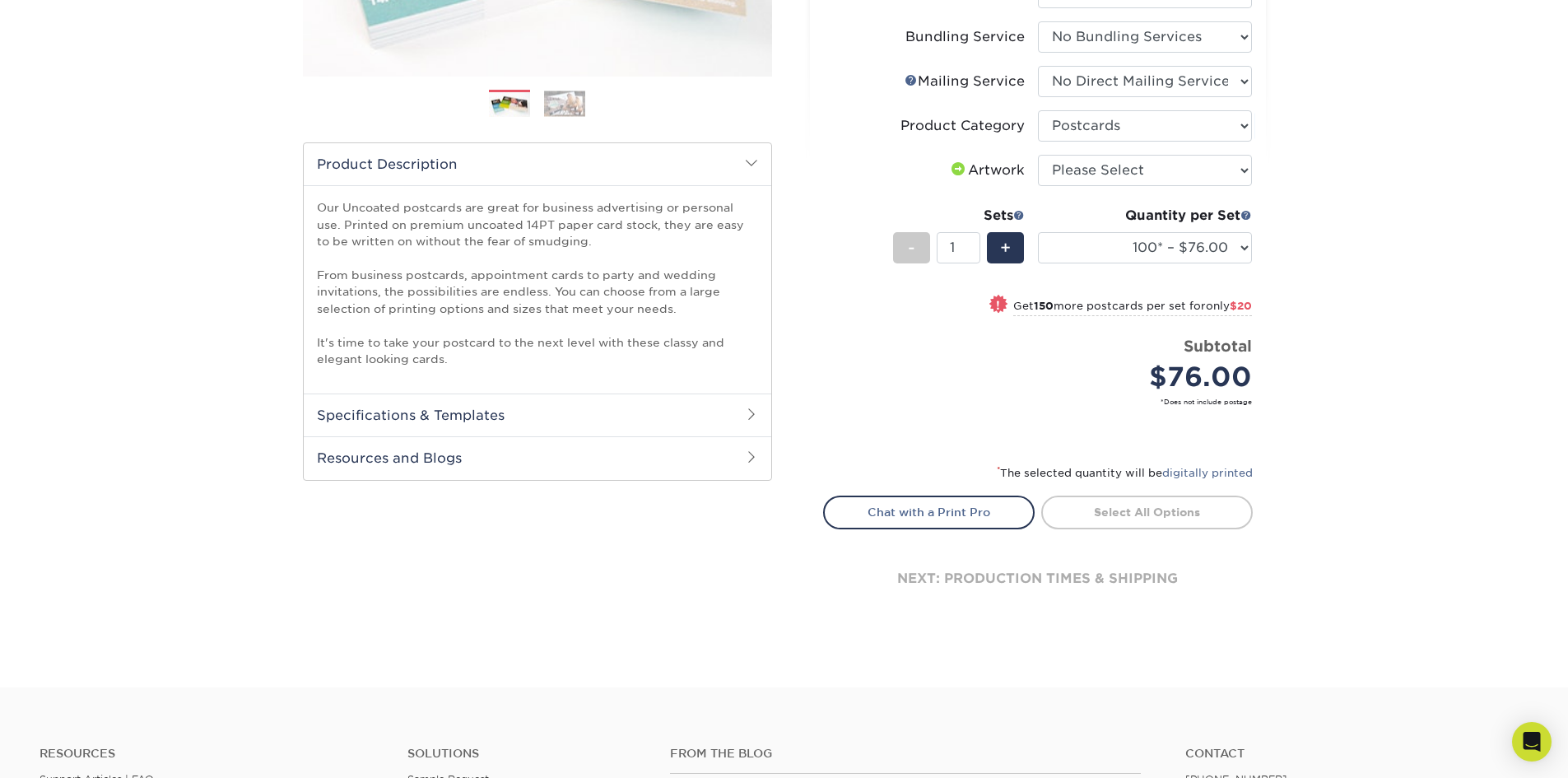
click at [749, 409] on span at bounding box center [751, 413] width 13 height 13
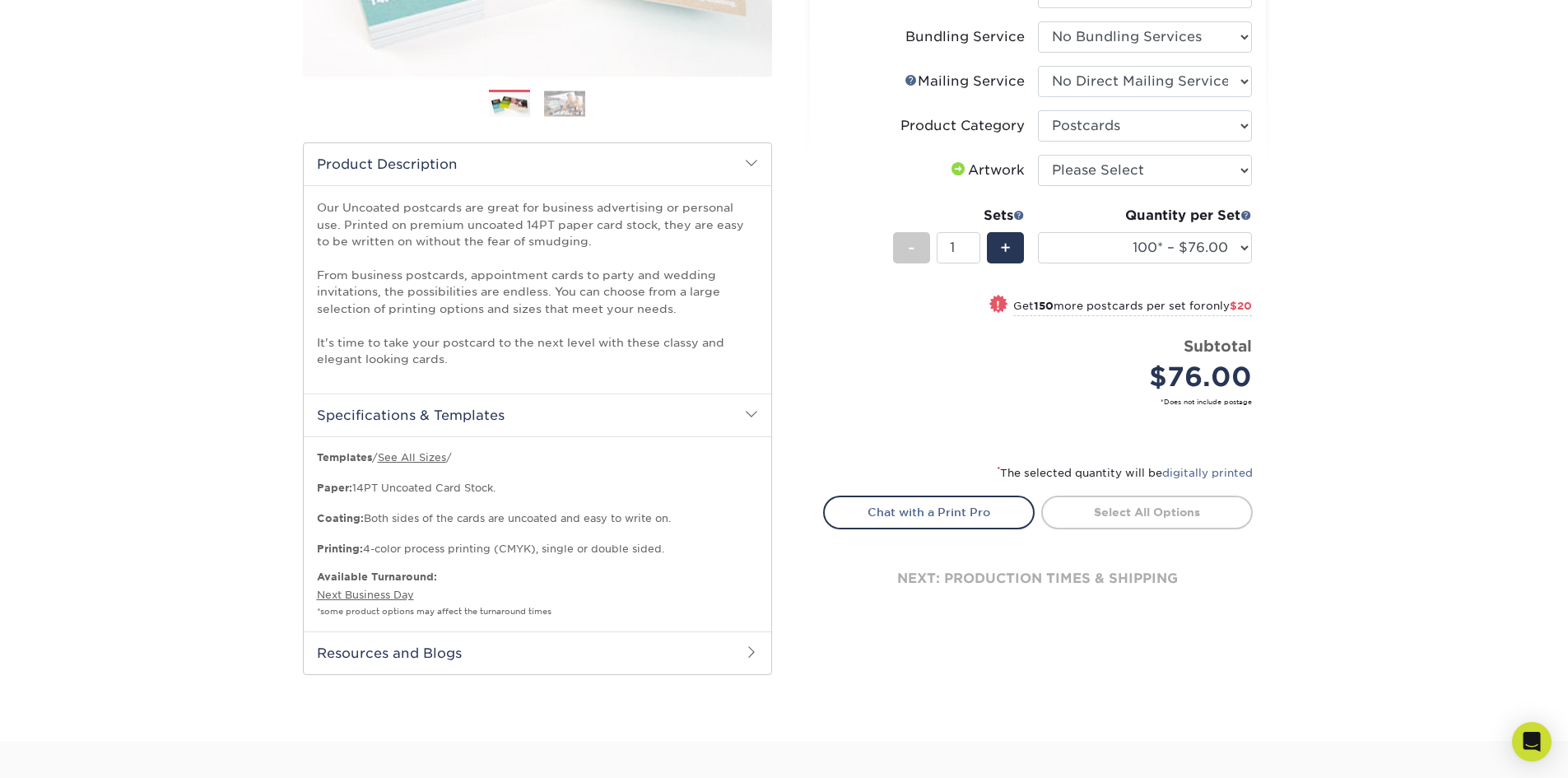
click at [834, 407] on ul "Sizes Help Sizes Please Select 1.5" x 7" 2" x 8" 2.12" x 5.5" 2.75" x 4.25" 2.7…" at bounding box center [1037, 115] width 430 height 631
click at [1111, 513] on link "Select All Options" at bounding box center [1146, 511] width 211 height 32
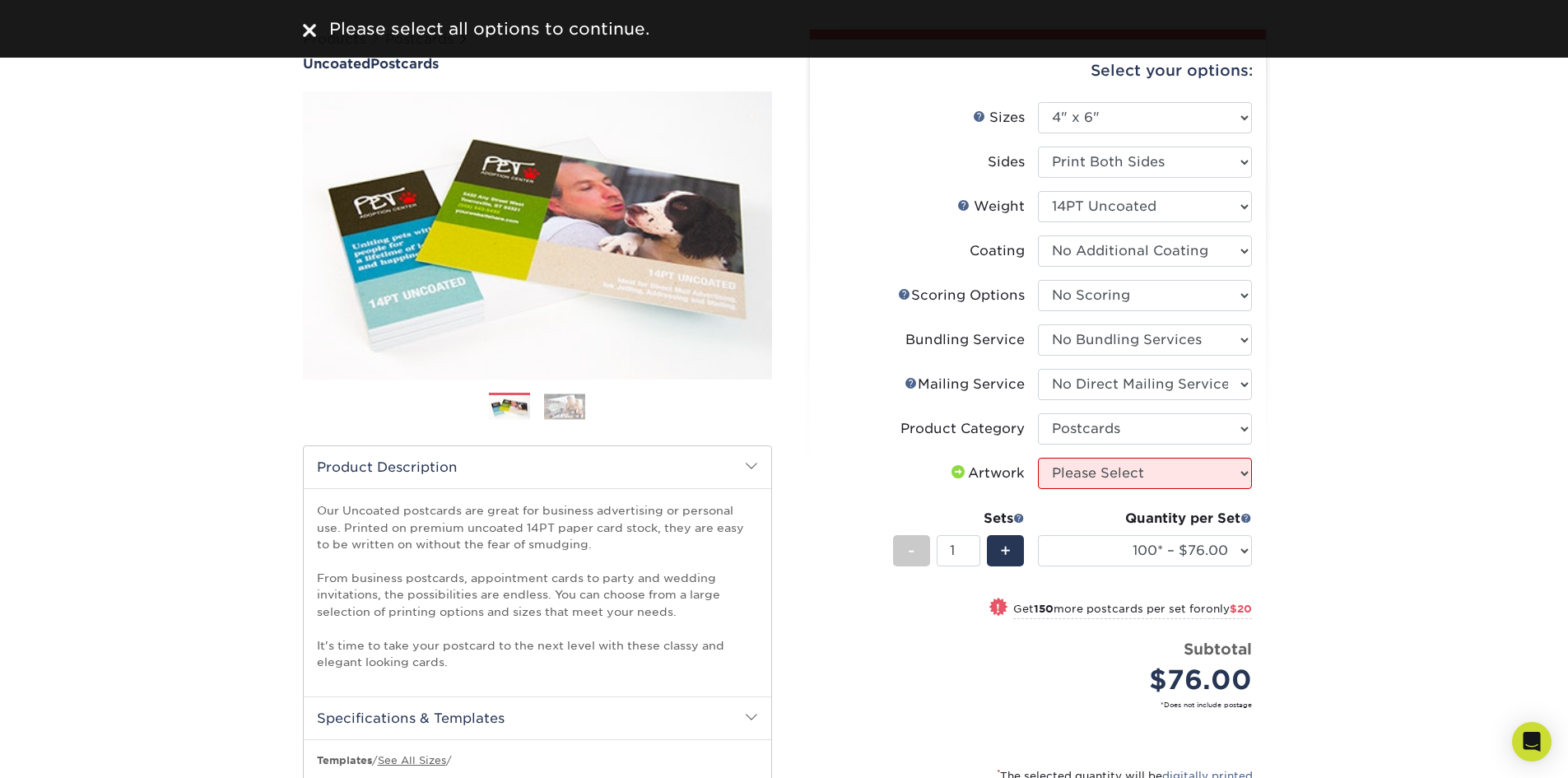
scroll to position [0, 0]
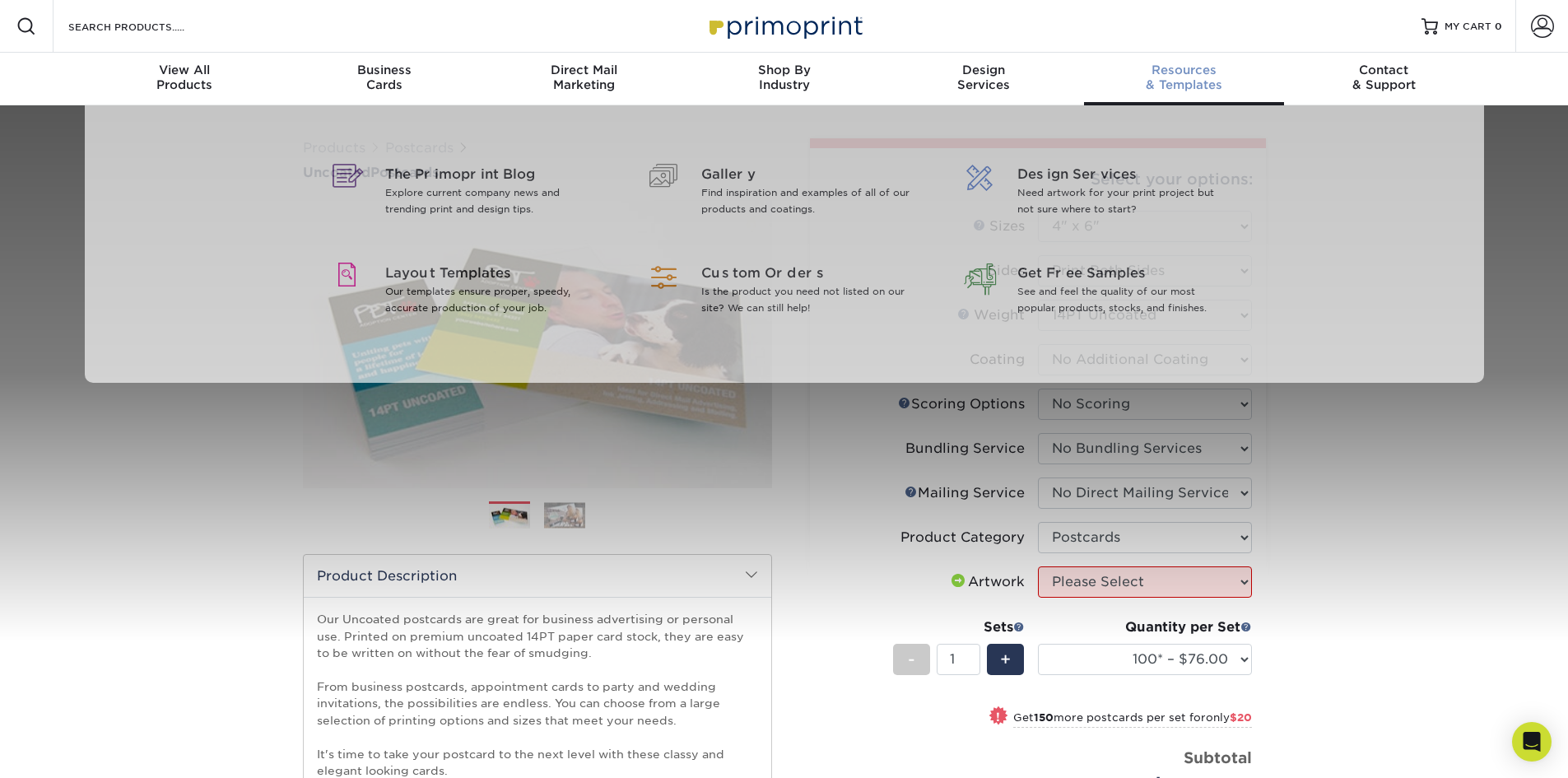
click at [1189, 79] on div "Resources & Templates" at bounding box center [1183, 78] width 200 height 30
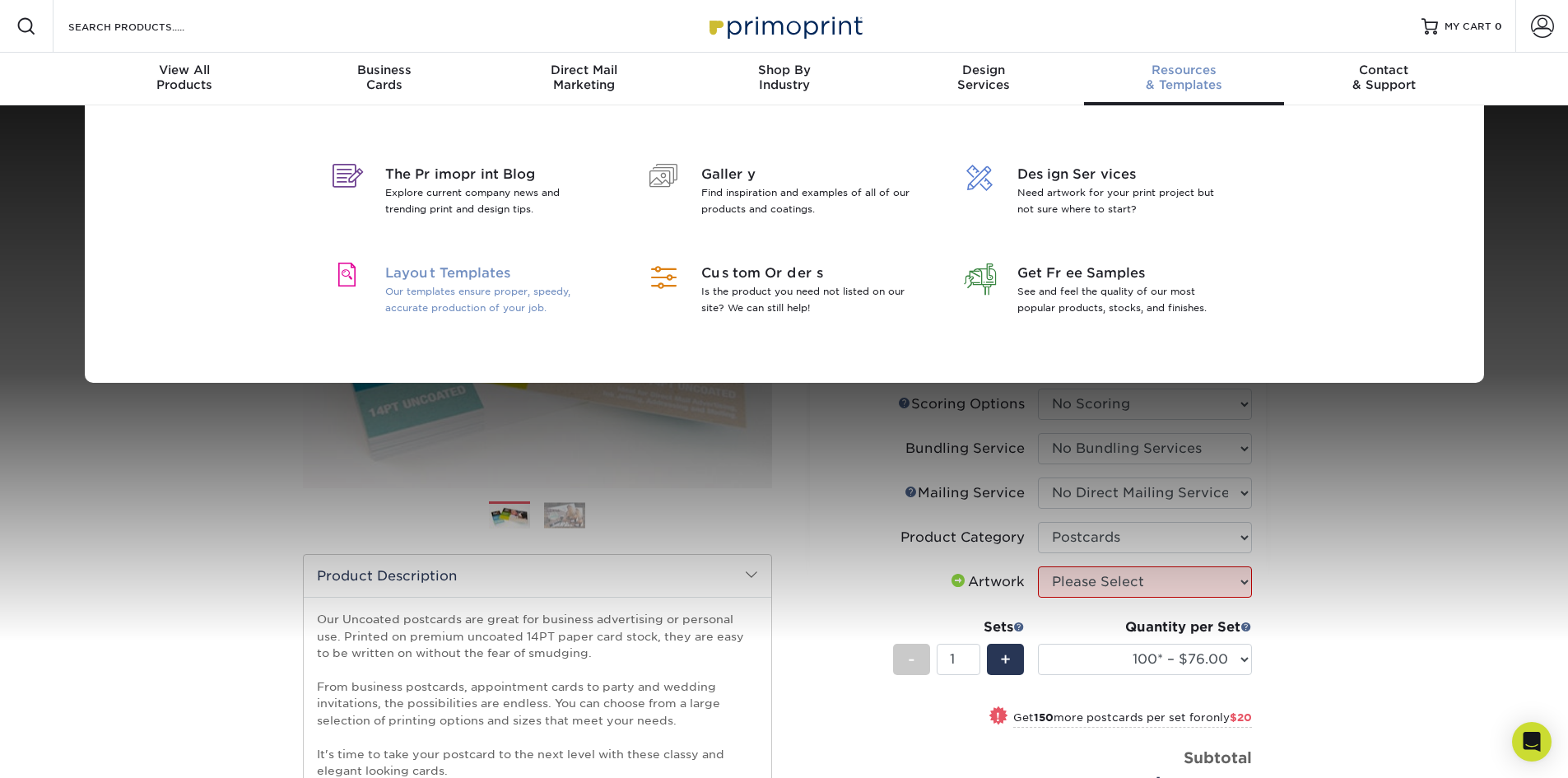
click at [506, 291] on p "Our templates ensure proper, speedy, accurate production of your job." at bounding box center [492, 299] width 213 height 32
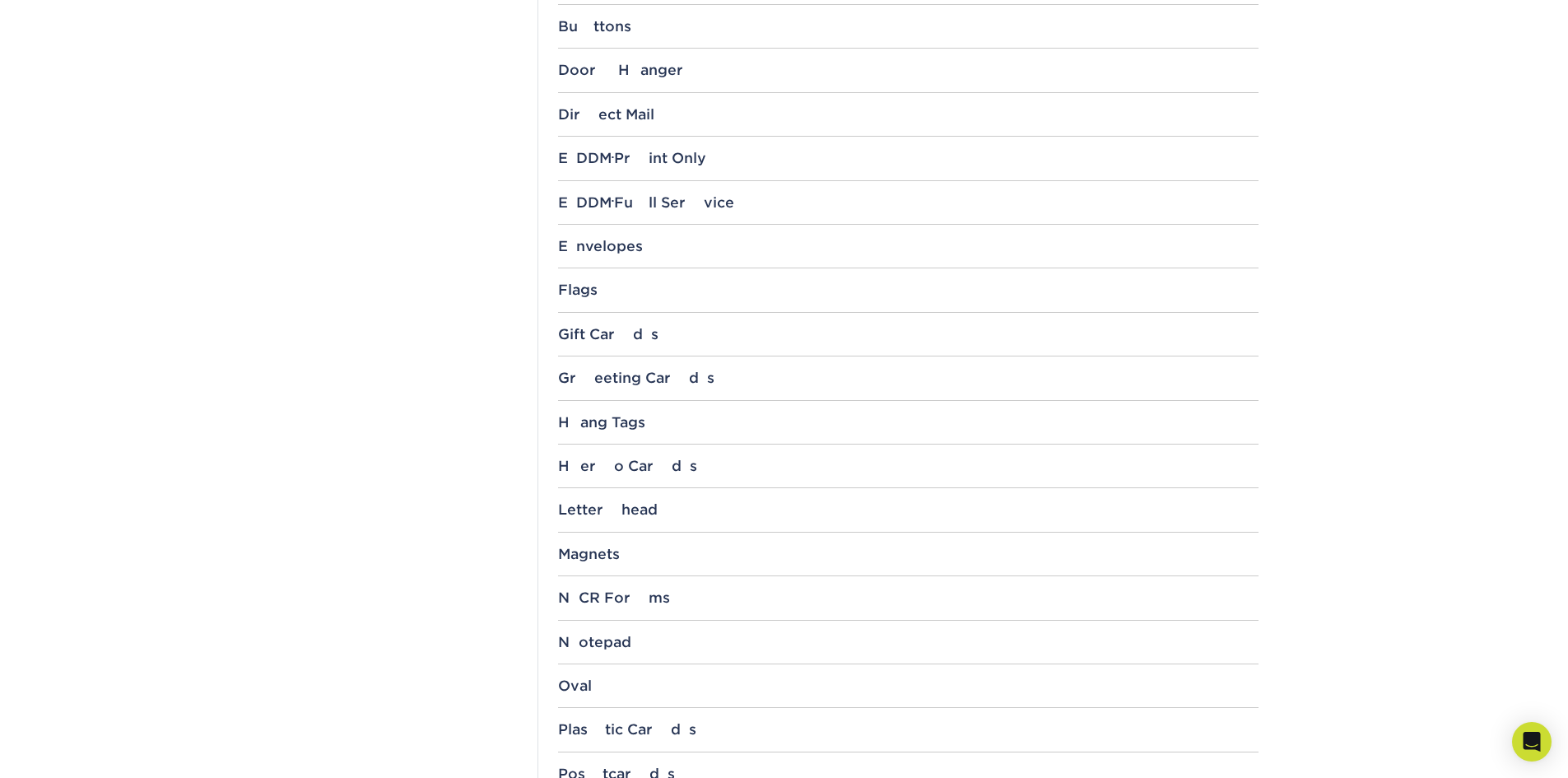
scroll to position [1070, 0]
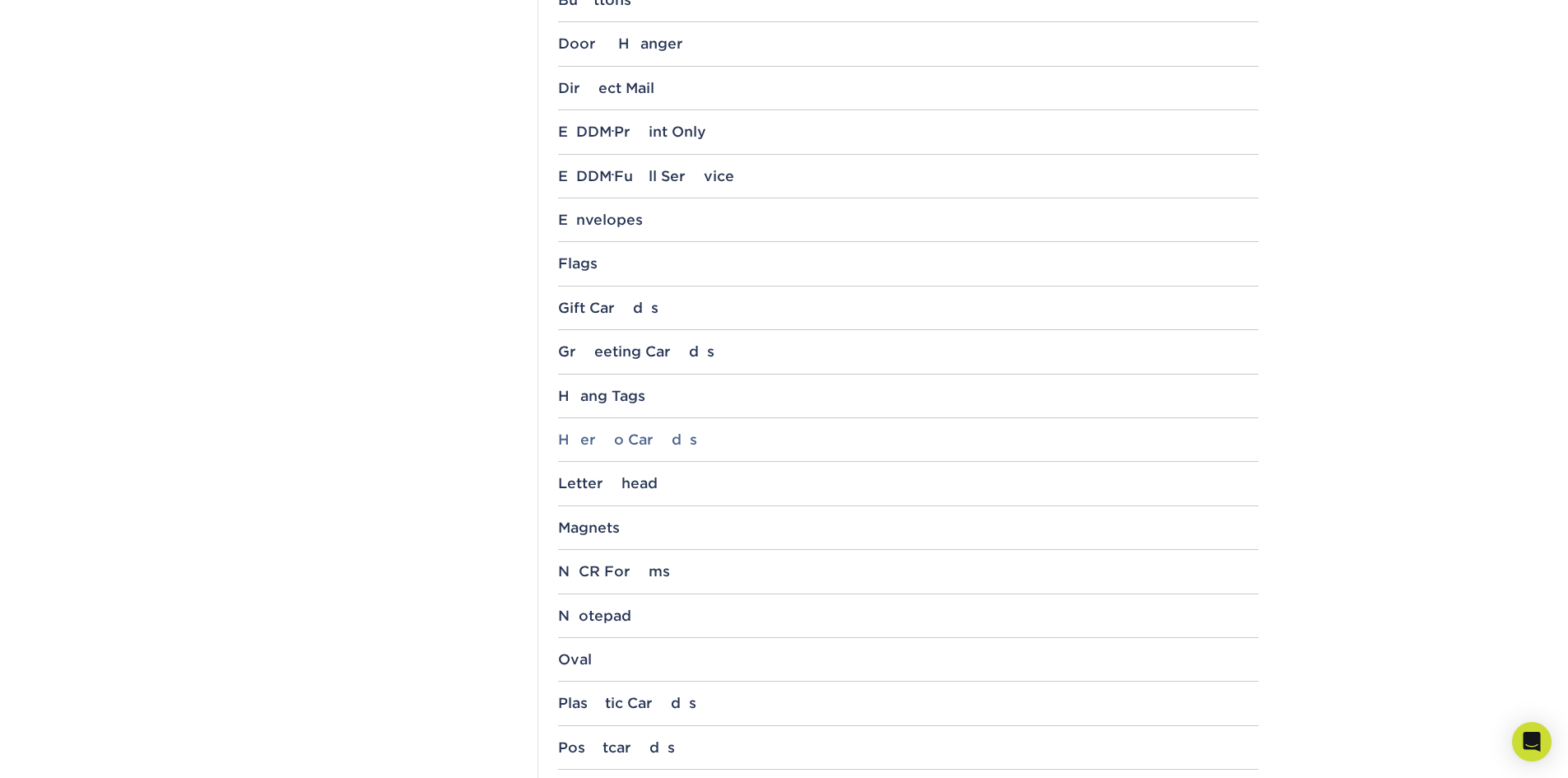
click at [618, 434] on div "Hero Cards" at bounding box center [908, 440] width 700 height 17
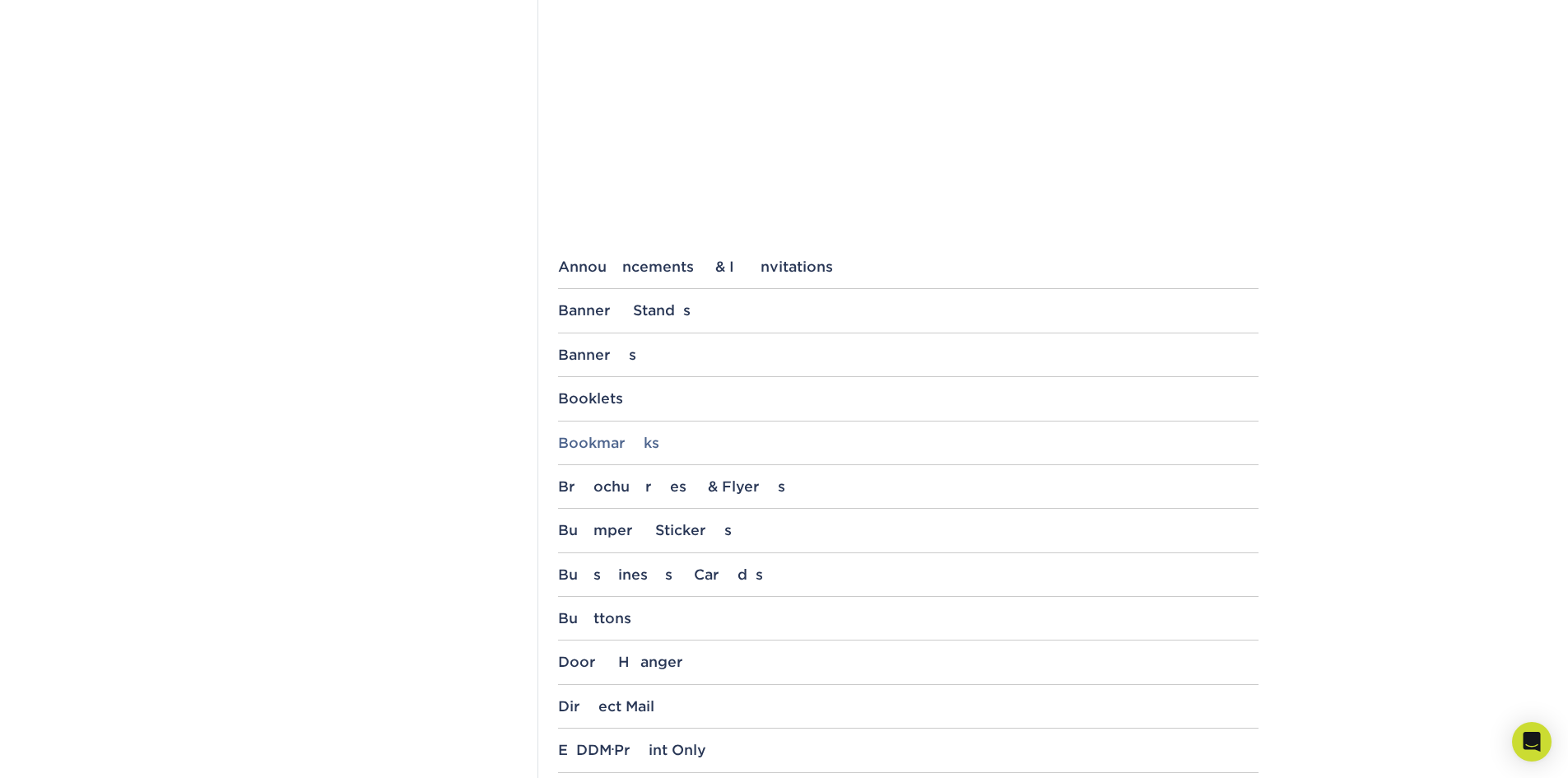
scroll to position [0, 0]
